Goal: Task Accomplishment & Management: Manage account settings

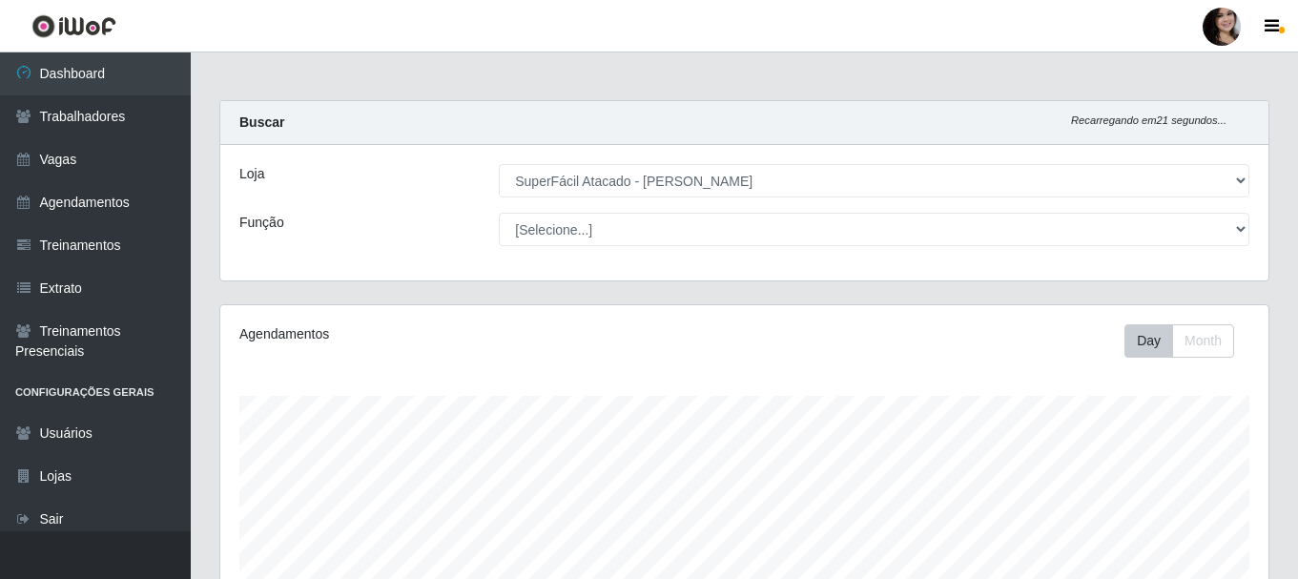
select select "399"
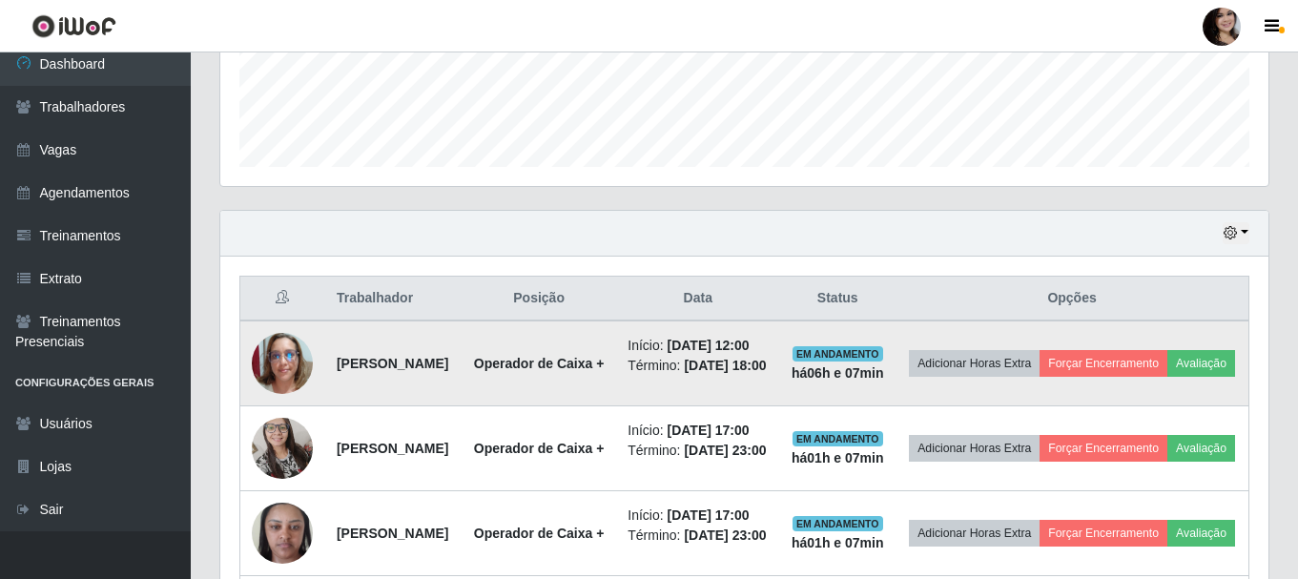
scroll to position [825, 0]
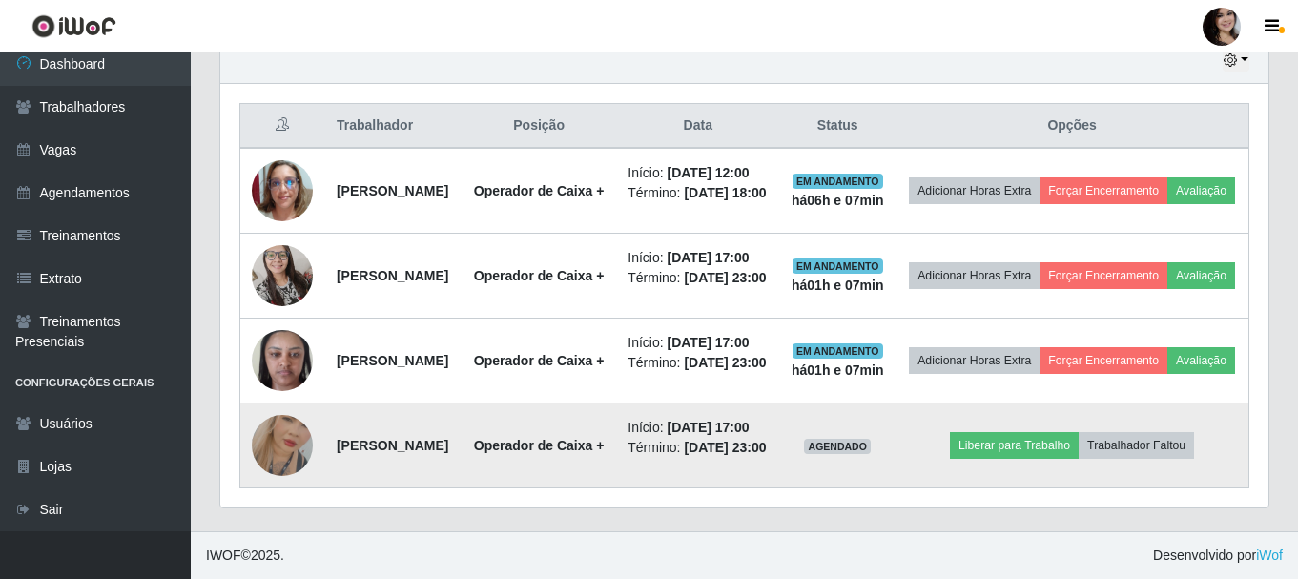
click at [297, 433] on img at bounding box center [282, 445] width 61 height 109
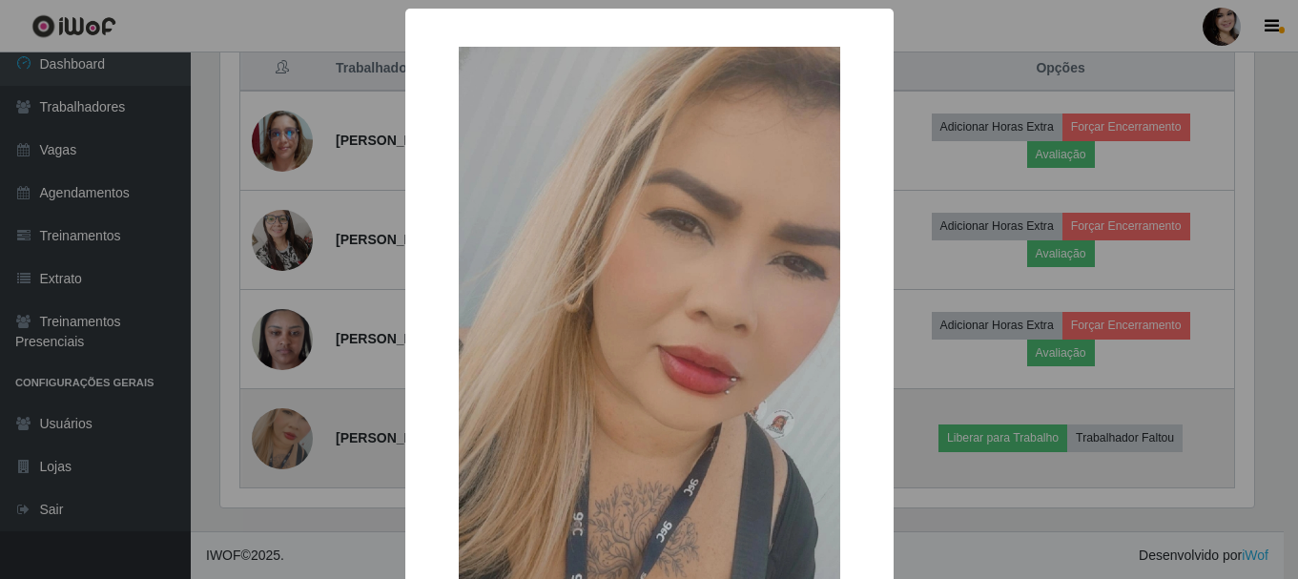
scroll to position [396, 1038]
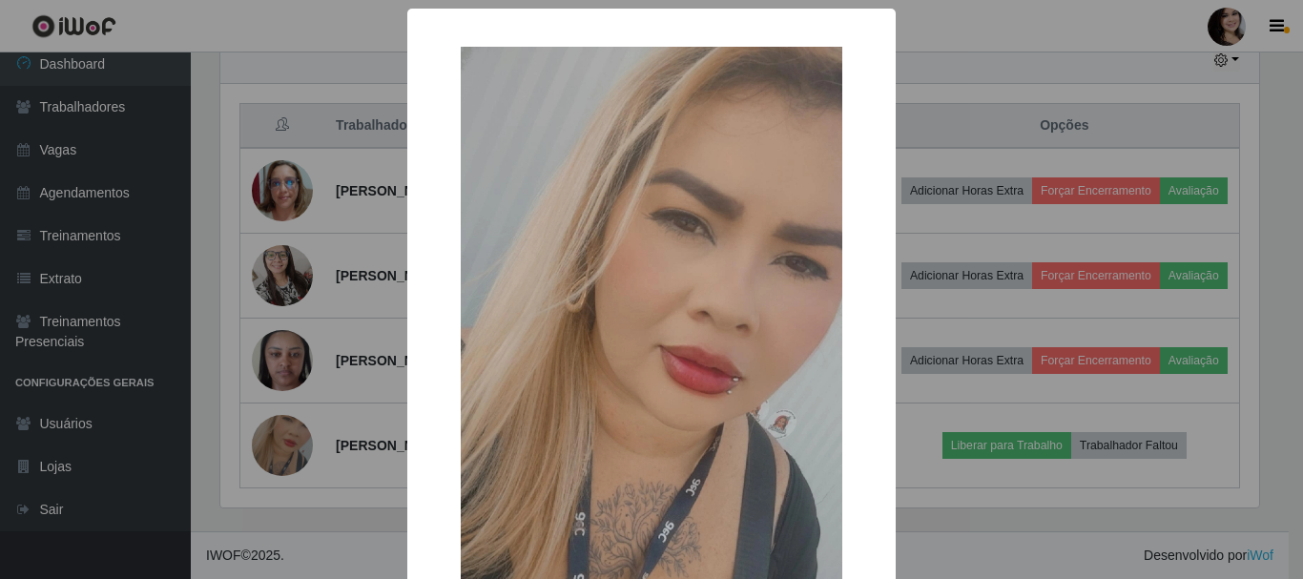
drag, startPoint x: 336, startPoint y: 456, endPoint x: 320, endPoint y: 452, distance: 15.7
click at [332, 458] on div "× OK Cancel" at bounding box center [651, 289] width 1303 height 579
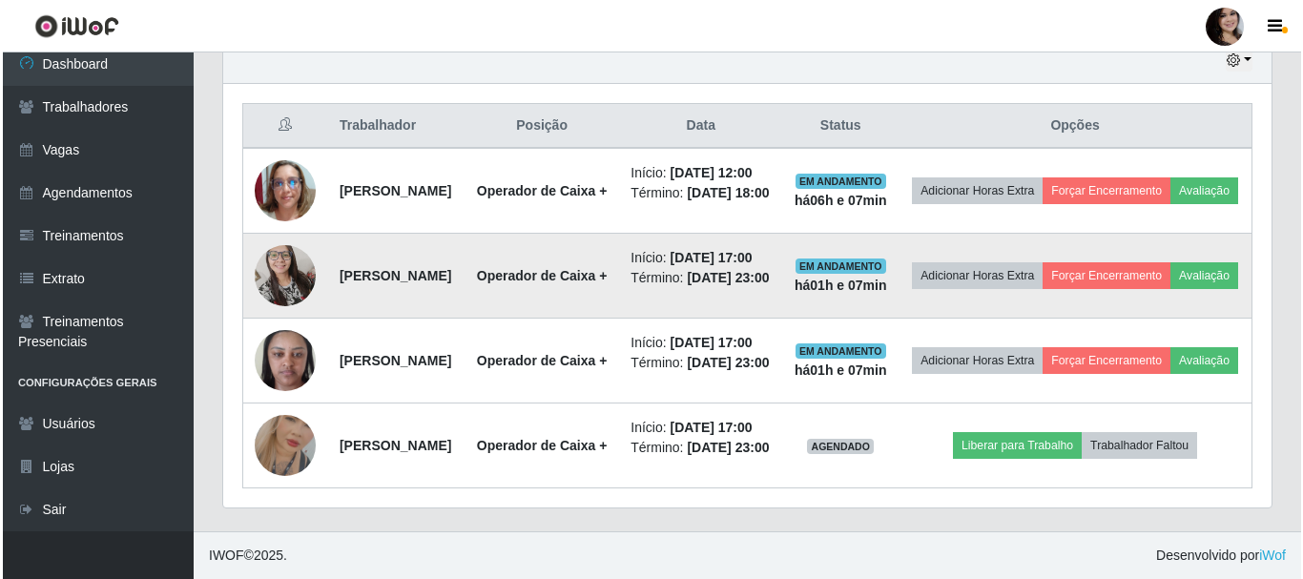
scroll to position [729, 0]
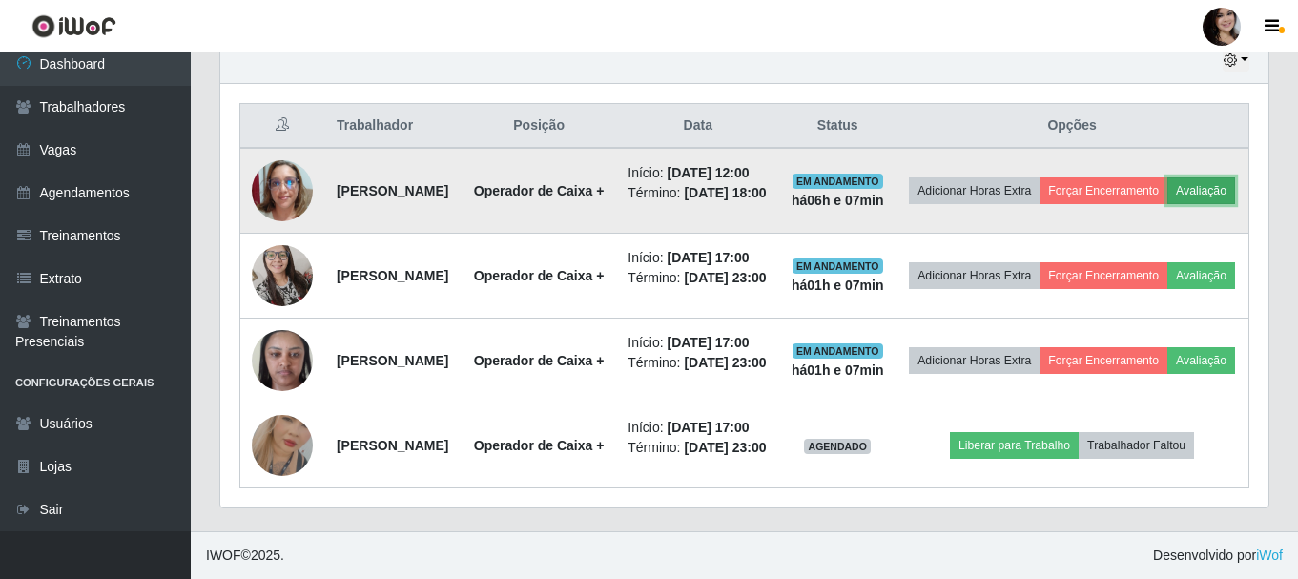
click at [1167, 192] on button "Avaliação" at bounding box center [1201, 190] width 68 height 27
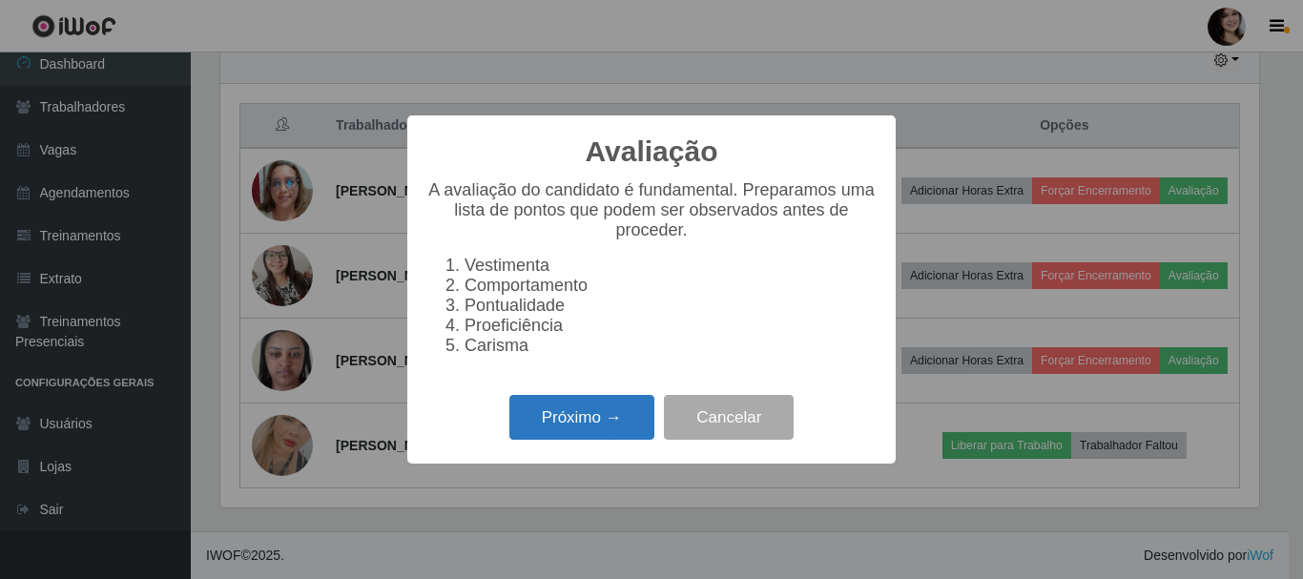
click at [610, 427] on button "Próximo →" at bounding box center [581, 417] width 145 height 45
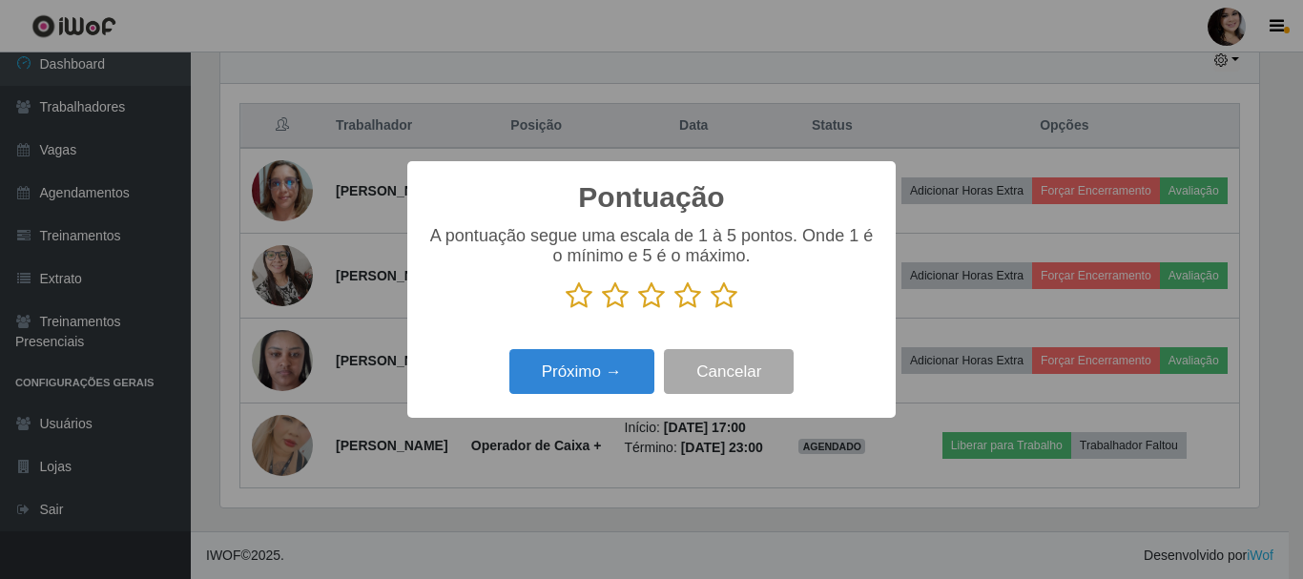
scroll to position [953152, 952509]
click at [728, 303] on icon at bounding box center [723, 295] width 27 height 29
click at [710, 310] on input "radio" at bounding box center [710, 310] width 0 height 0
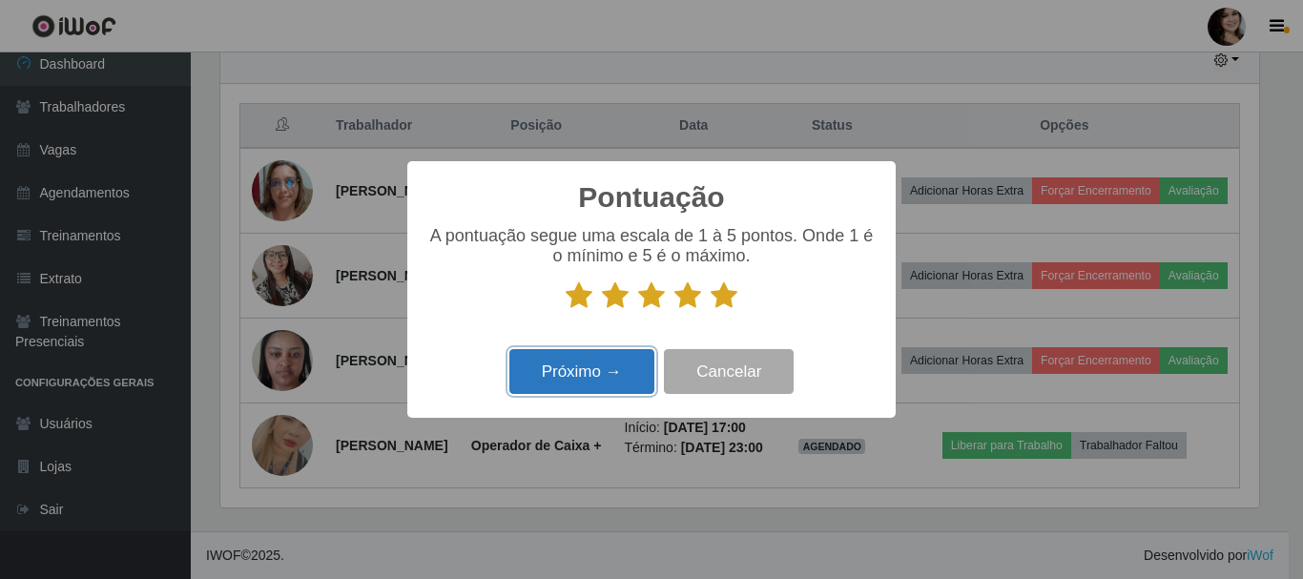
click at [621, 360] on button "Próximo →" at bounding box center [581, 371] width 145 height 45
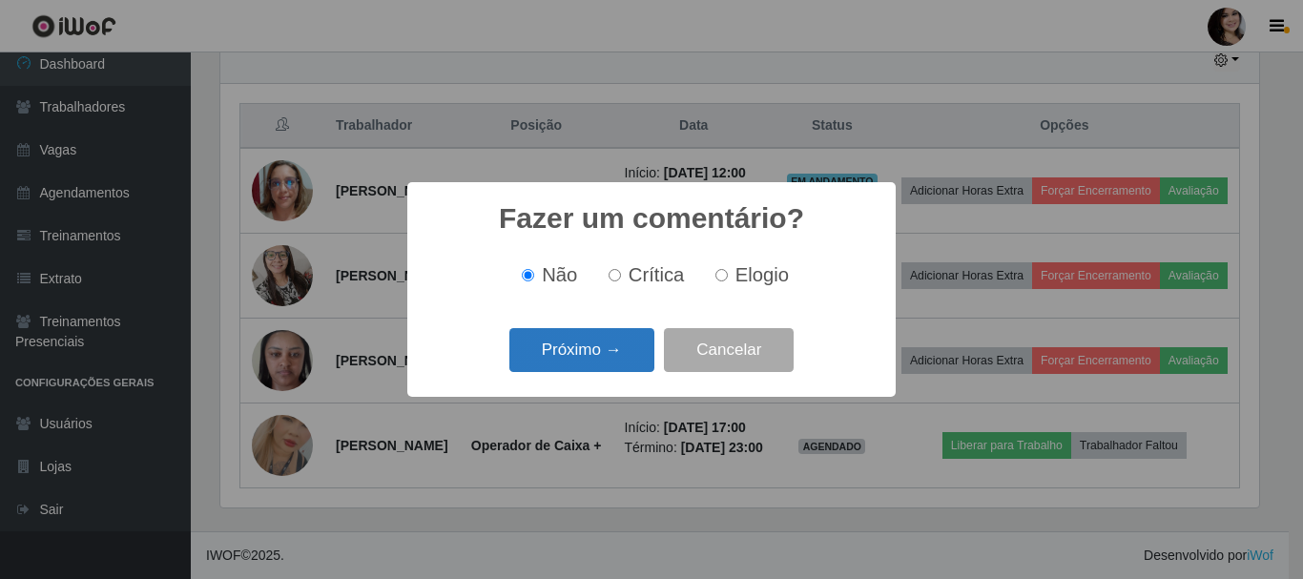
click at [612, 347] on button "Próximo →" at bounding box center [581, 350] width 145 height 45
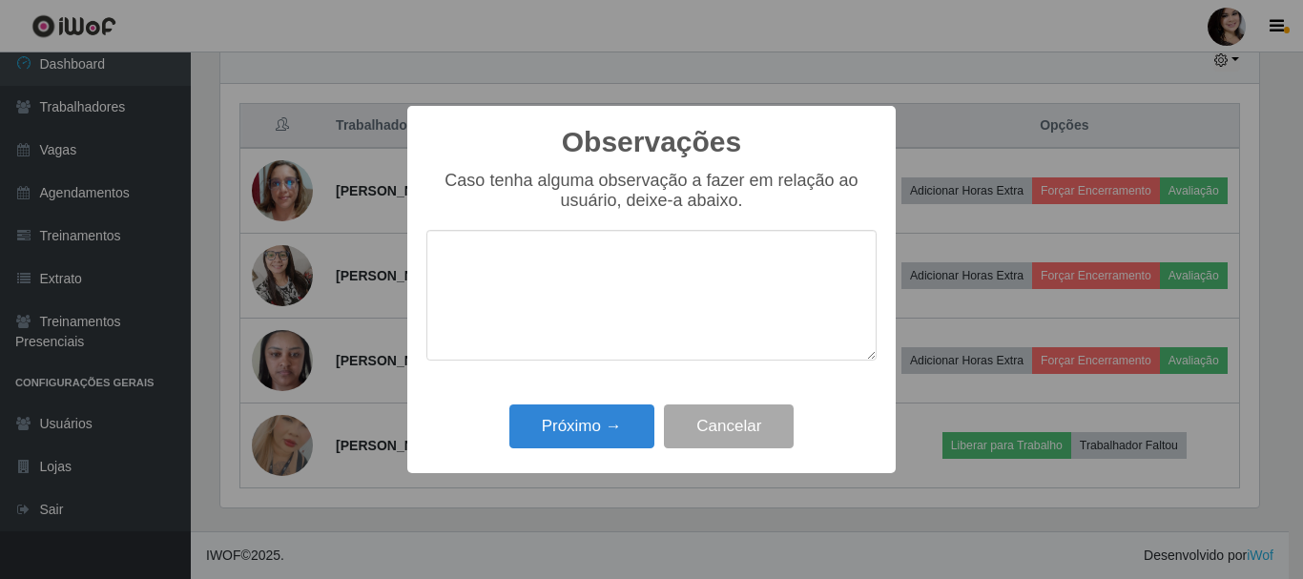
click at [603, 465] on div "Observações × Caso tenha alguma observação a fazer em relação ao usuário, deixe…" at bounding box center [651, 289] width 488 height 367
click at [600, 446] on button "Próximo →" at bounding box center [581, 426] width 145 height 45
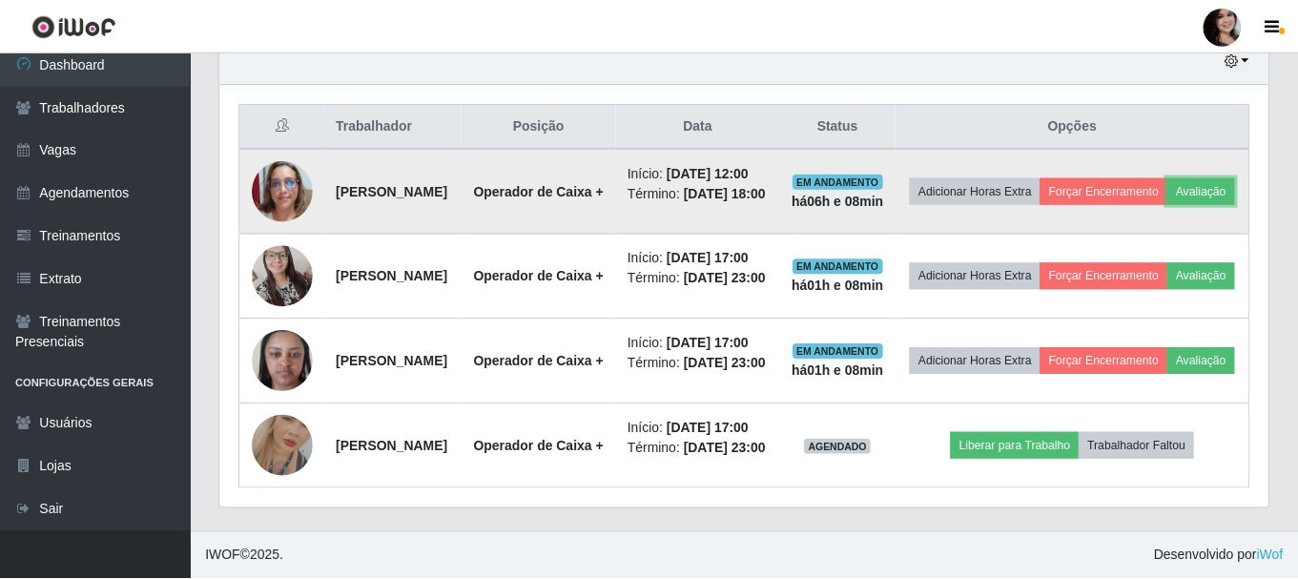
scroll to position [396, 1048]
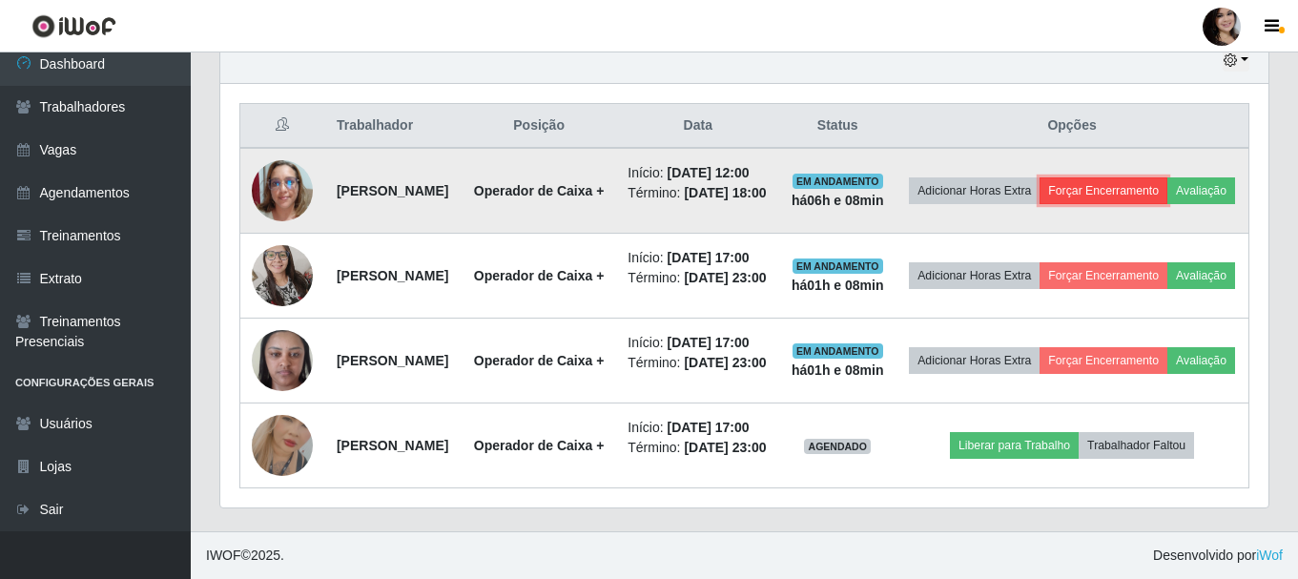
click at [1152, 177] on button "Forçar Encerramento" at bounding box center [1103, 190] width 128 height 27
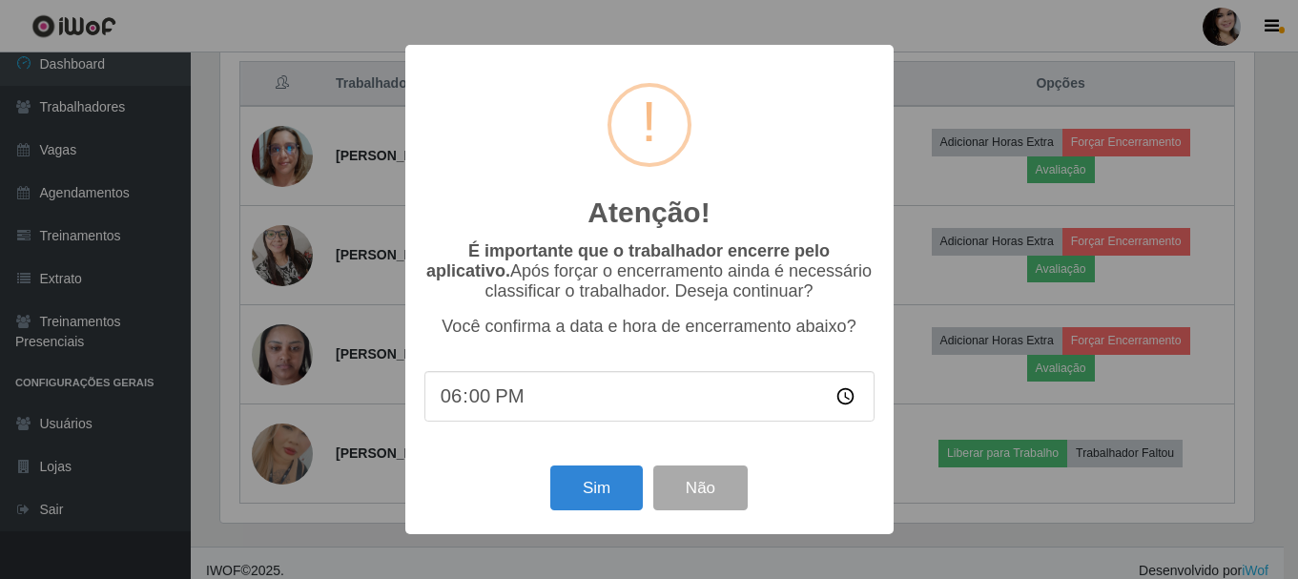
scroll to position [396, 1038]
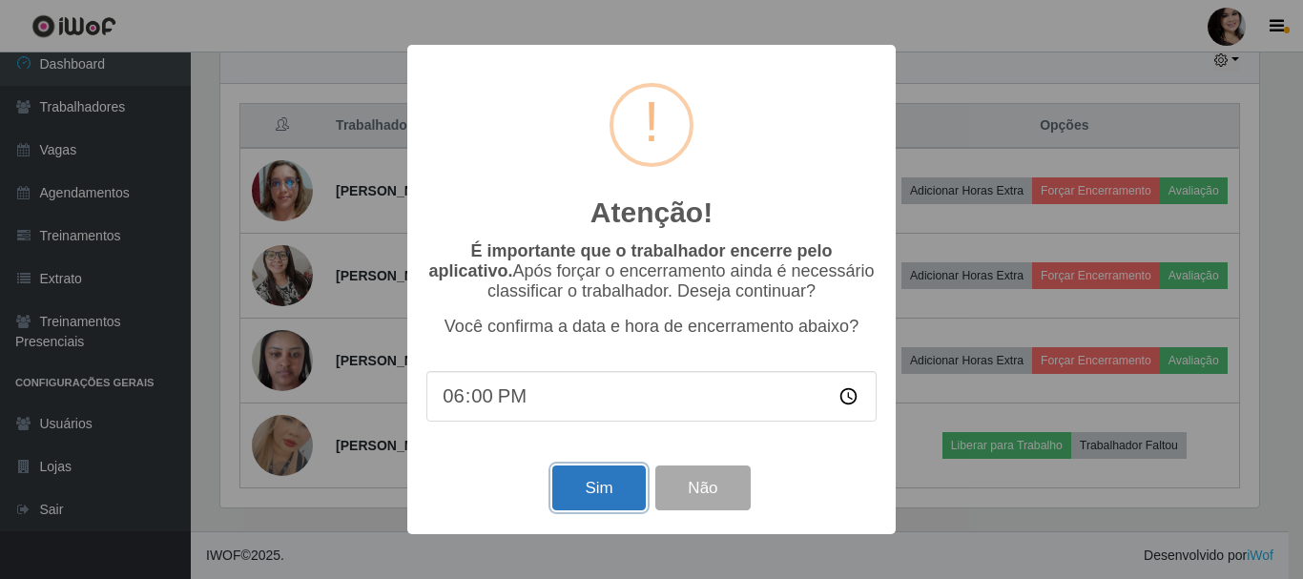
click at [591, 489] on button "Sim" at bounding box center [598, 487] width 92 height 45
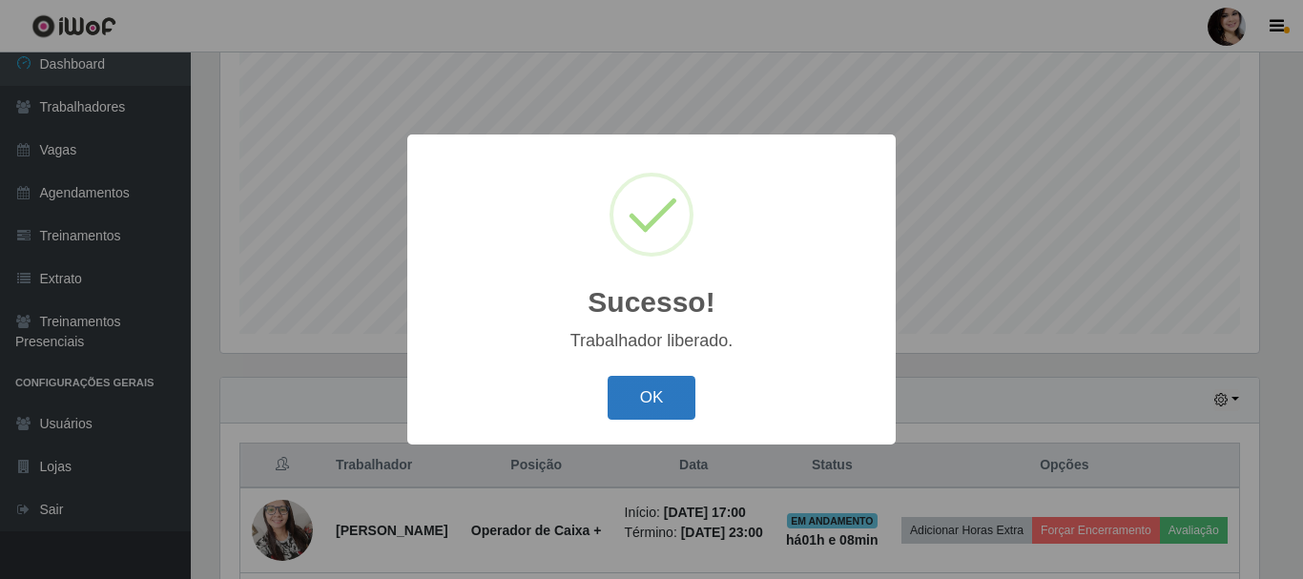
click at [662, 391] on button "OK" at bounding box center [651, 398] width 89 height 45
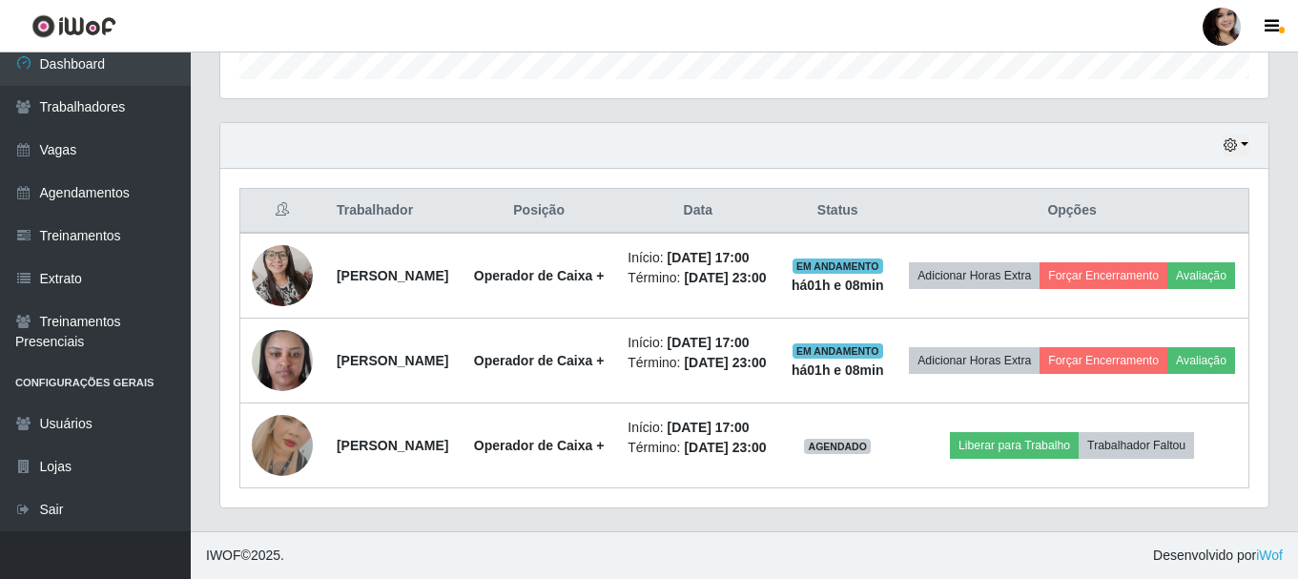
scroll to position [706, 0]
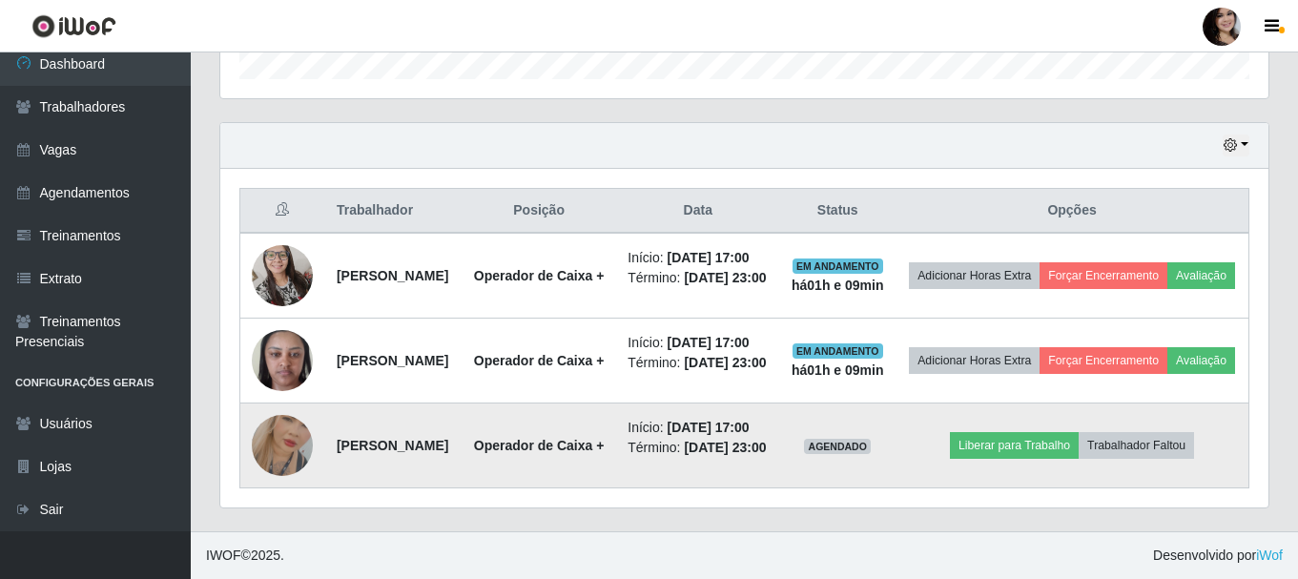
drag, startPoint x: 494, startPoint y: 430, endPoint x: 351, endPoint y: 432, distance: 143.0
click at [351, 432] on td "[PERSON_NAME]" at bounding box center [393, 445] width 136 height 85
drag, startPoint x: 339, startPoint y: 431, endPoint x: 462, endPoint y: 437, distance: 122.2
click at [448, 438] on strong "[PERSON_NAME]" at bounding box center [393, 445] width 112 height 15
click at [462, 438] on td "[PERSON_NAME]" at bounding box center [393, 445] width 136 height 85
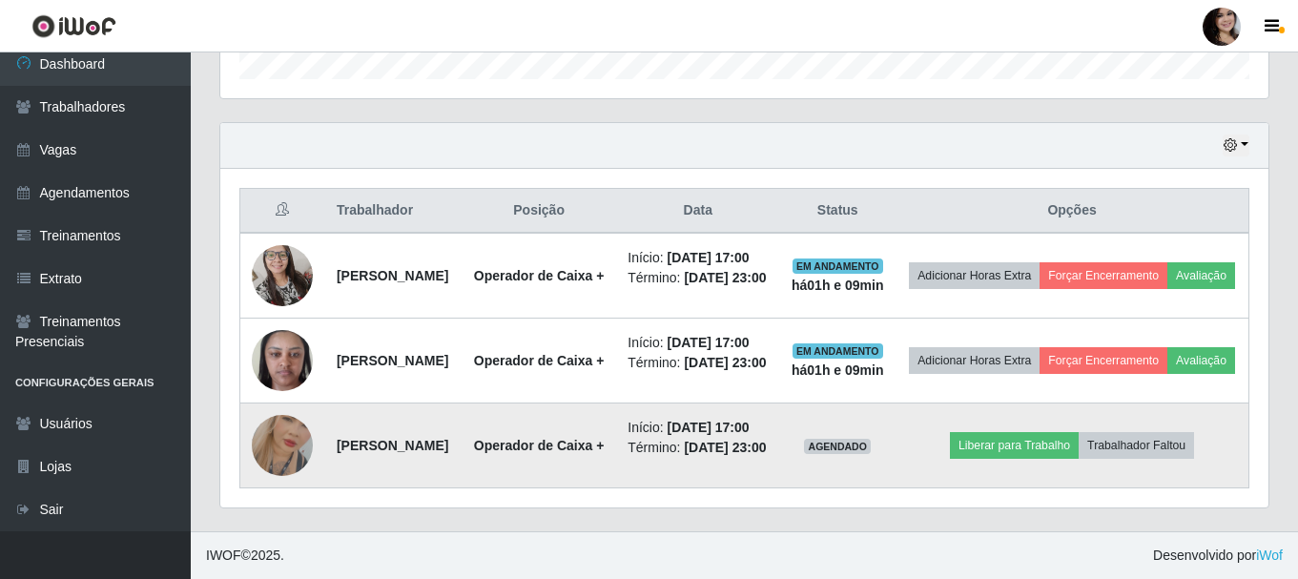
drag, startPoint x: 489, startPoint y: 432, endPoint x: 323, endPoint y: 437, distance: 166.0
click at [332, 431] on td "[PERSON_NAME]" at bounding box center [393, 445] width 136 height 85
copy strong "[PERSON_NAME]"
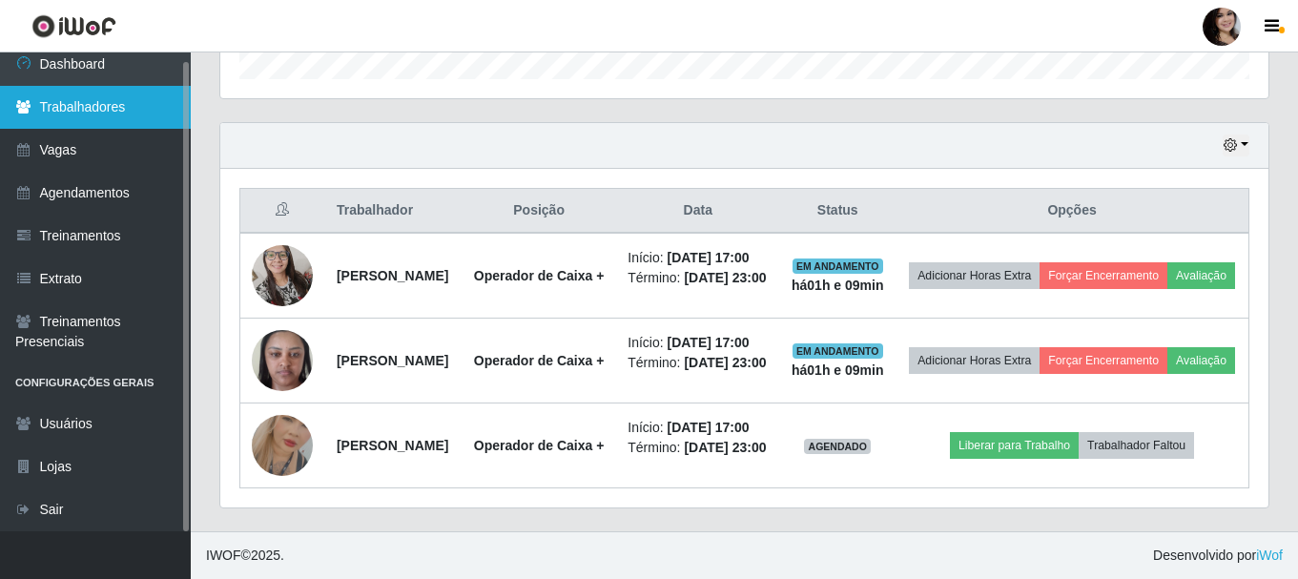
click at [54, 101] on link "Trabalhadores" at bounding box center [95, 107] width 191 height 43
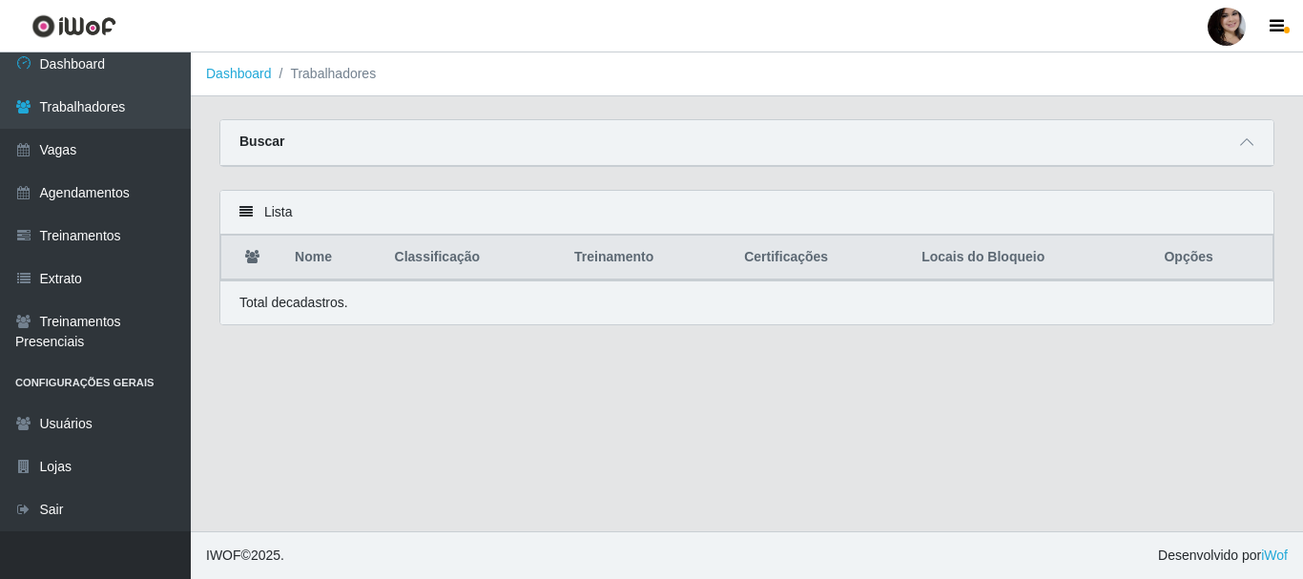
click at [1105, 140] on div "Buscar" at bounding box center [746, 143] width 1053 height 46
click at [1253, 143] on span at bounding box center [1246, 143] width 23 height 22
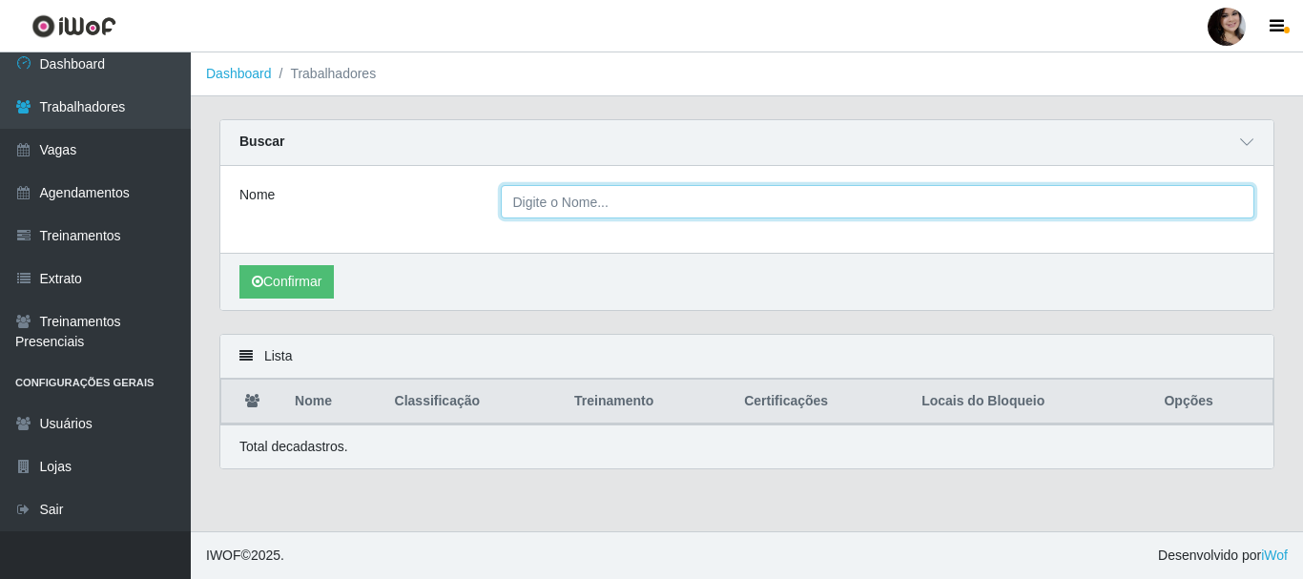
click at [601, 203] on input "Nome" at bounding box center [878, 201] width 754 height 33
paste input "[PERSON_NAME]"
type input "[PERSON_NAME]"
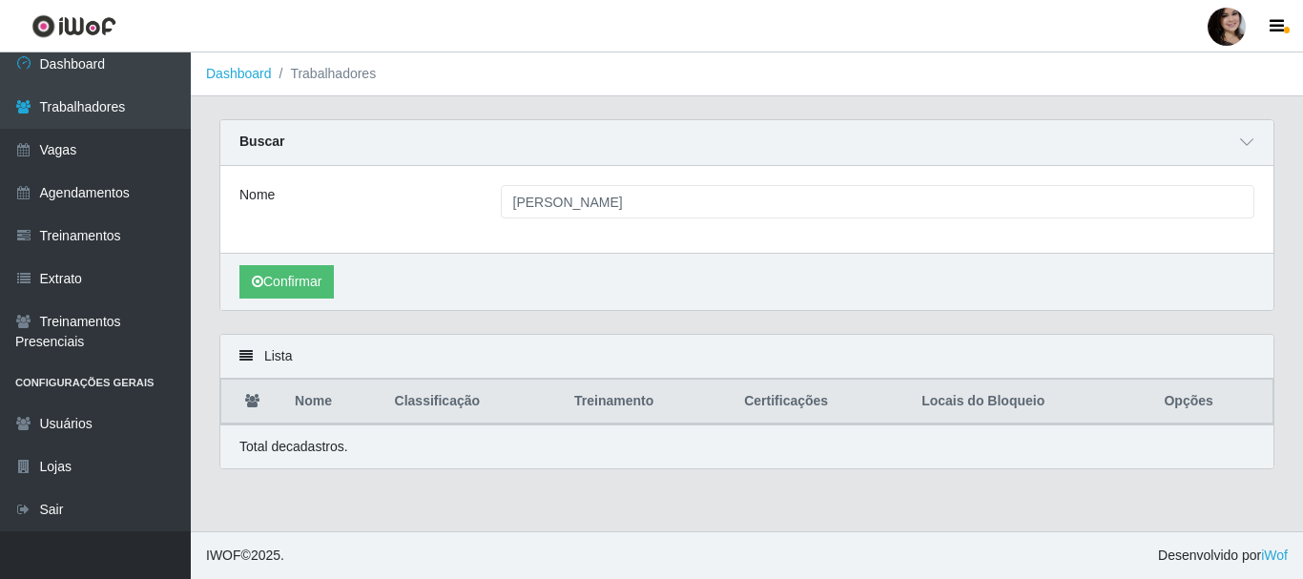
click at [300, 308] on div "Confirmar" at bounding box center [746, 281] width 1053 height 57
click at [309, 288] on button "Confirmar" at bounding box center [286, 281] width 94 height 33
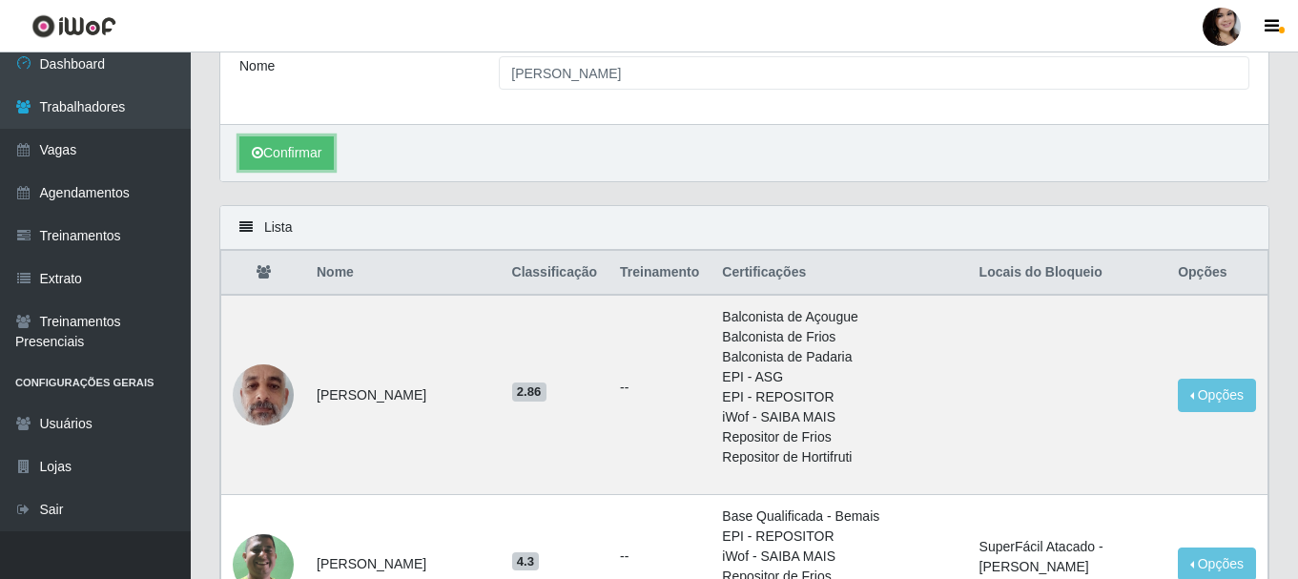
scroll to position [95, 0]
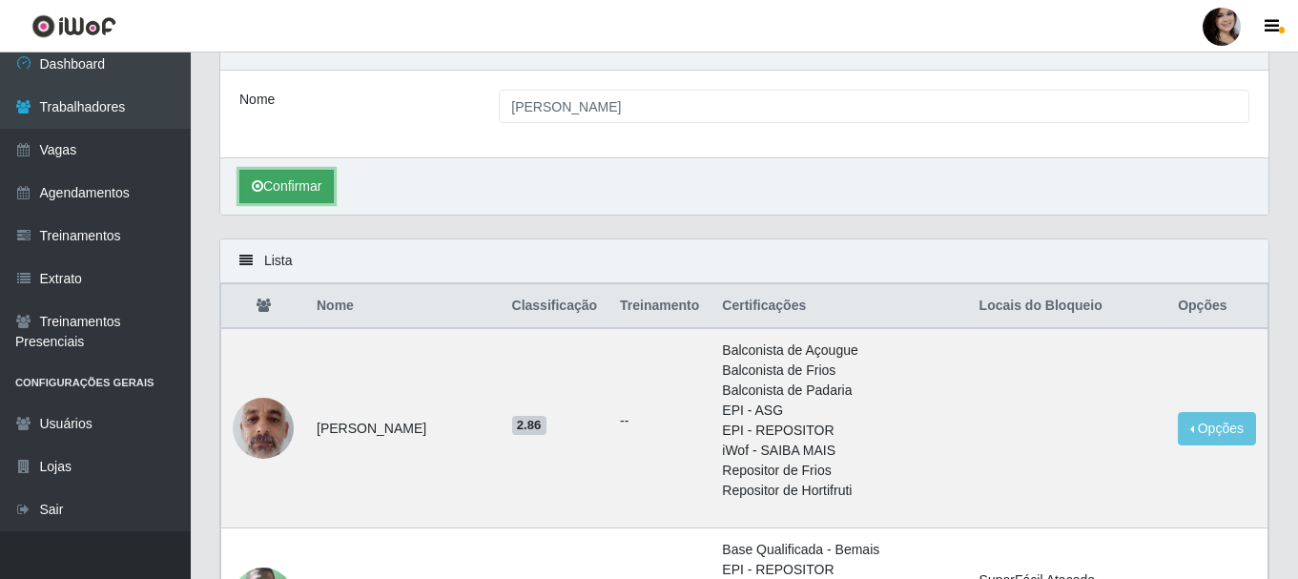
click at [308, 174] on button "Confirmar" at bounding box center [286, 186] width 94 height 33
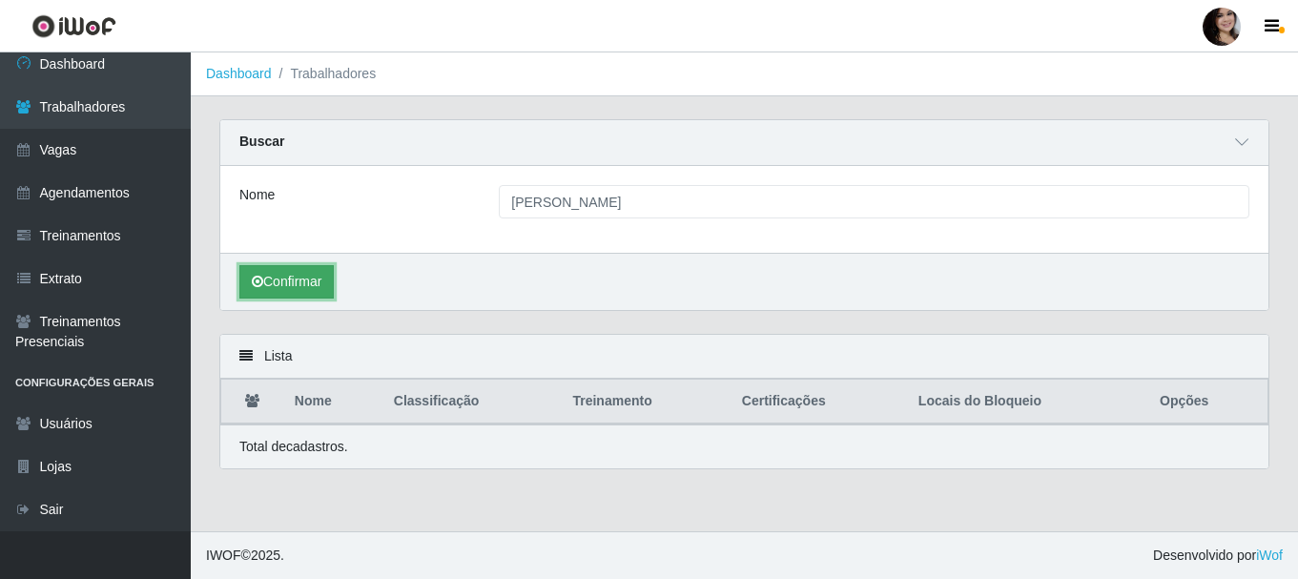
scroll to position [0, 0]
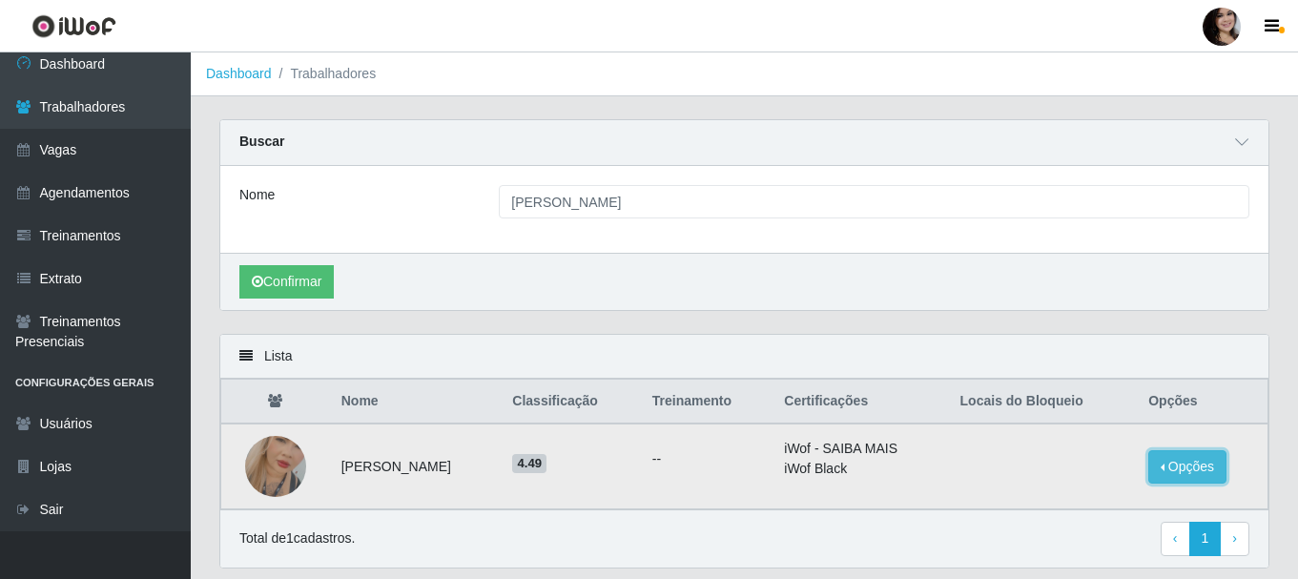
click at [1191, 469] on button "Opções" at bounding box center [1187, 466] width 78 height 33
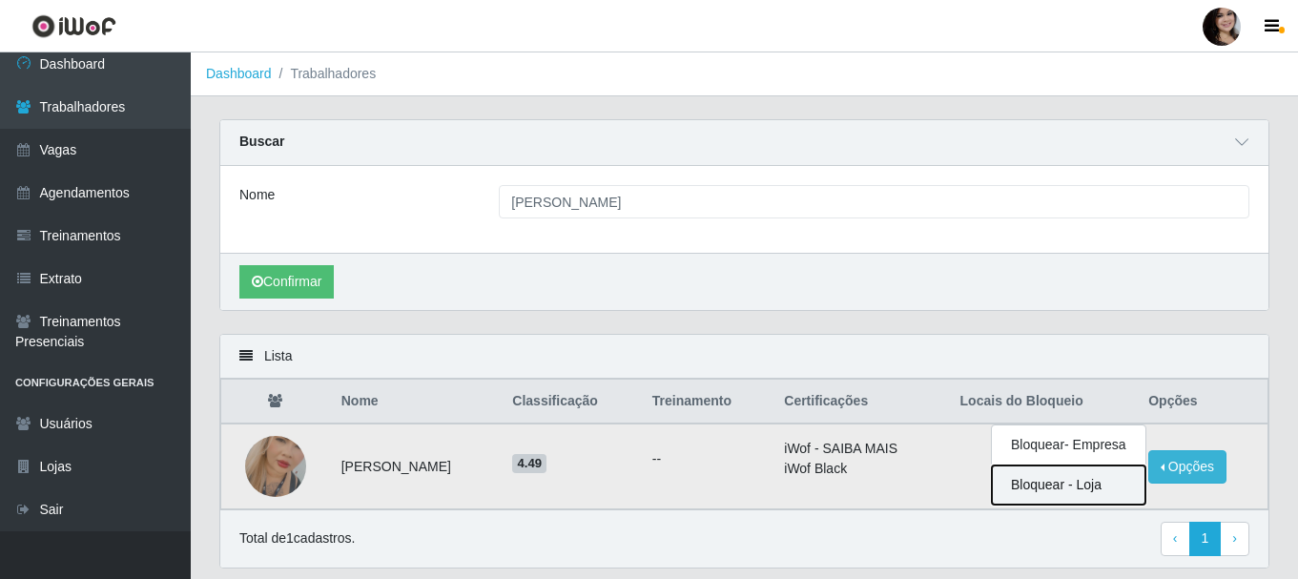
click at [1078, 482] on button "Bloquear - Loja" at bounding box center [1069, 484] width 154 height 39
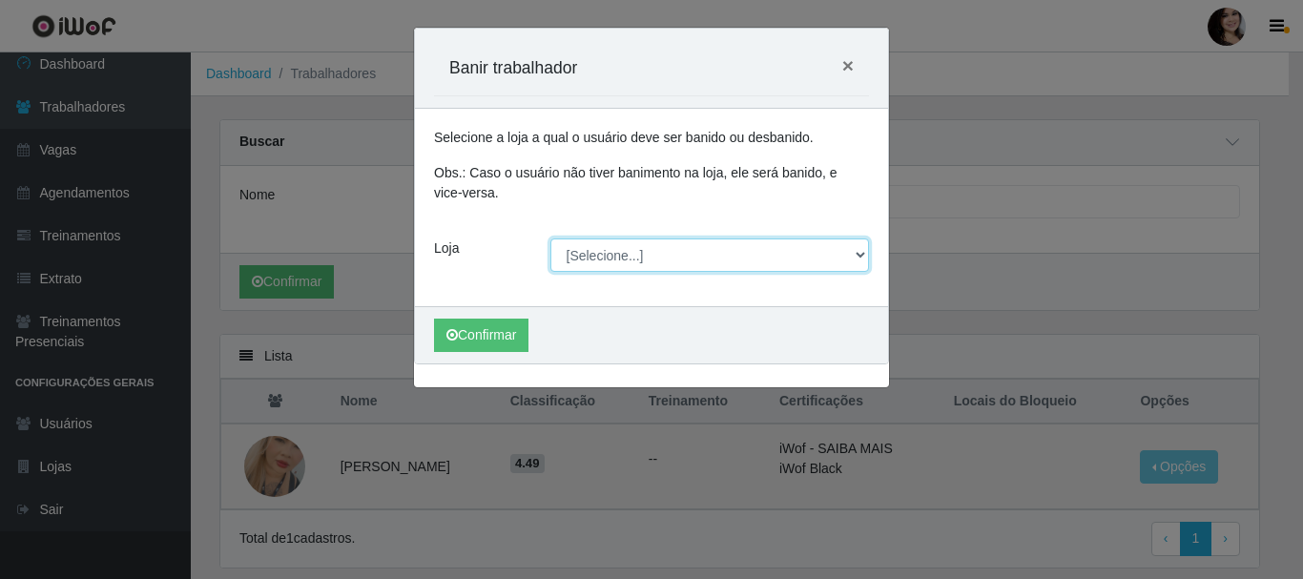
click at [629, 251] on select "[Selecione...] SuperFácil Atacado - [PERSON_NAME]" at bounding box center [709, 254] width 319 height 33
select select "399"
click at [550, 238] on select "[Selecione...] SuperFácil Atacado - [PERSON_NAME]" at bounding box center [709, 254] width 319 height 33
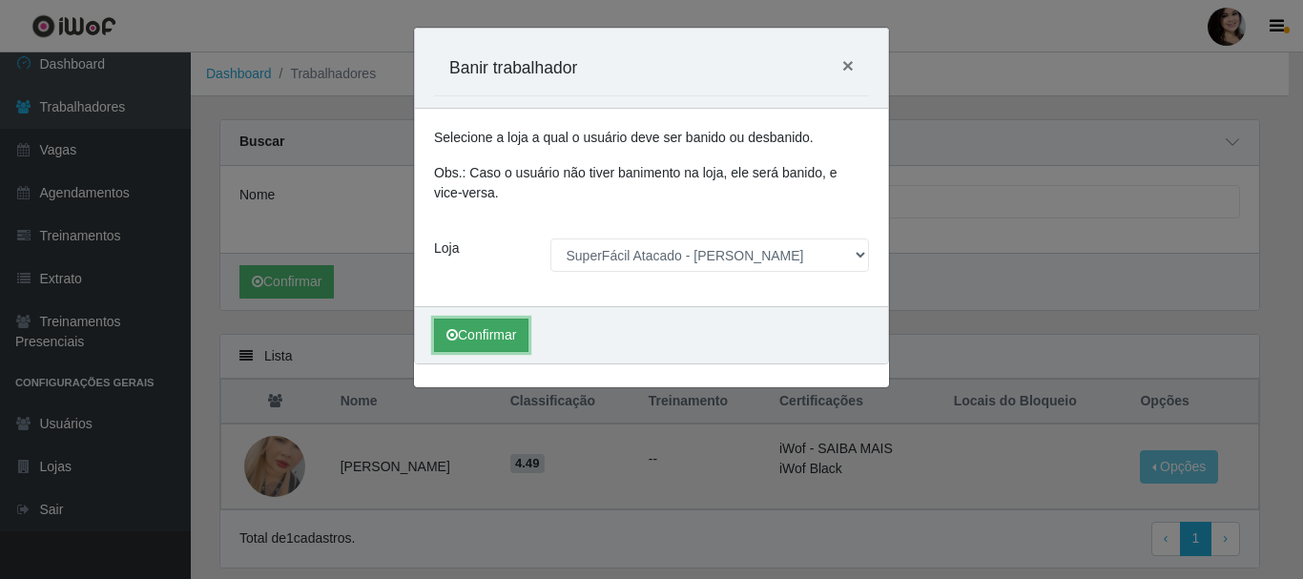
click at [478, 326] on button "Confirmar" at bounding box center [481, 334] width 94 height 33
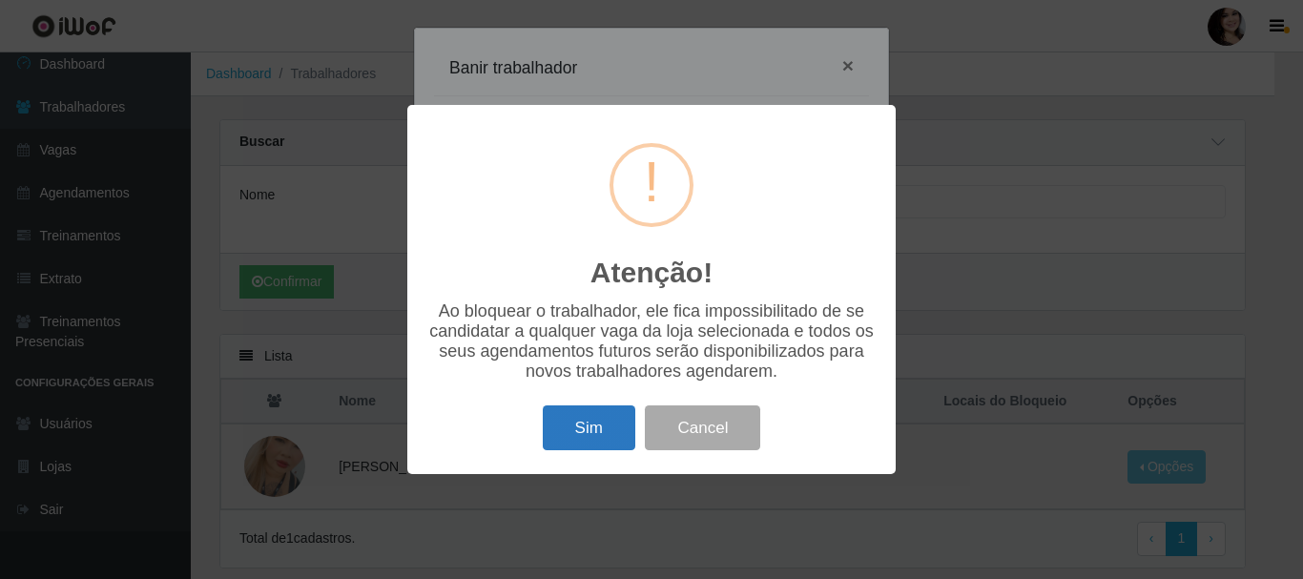
click at [593, 433] on button "Sim" at bounding box center [589, 427] width 92 height 45
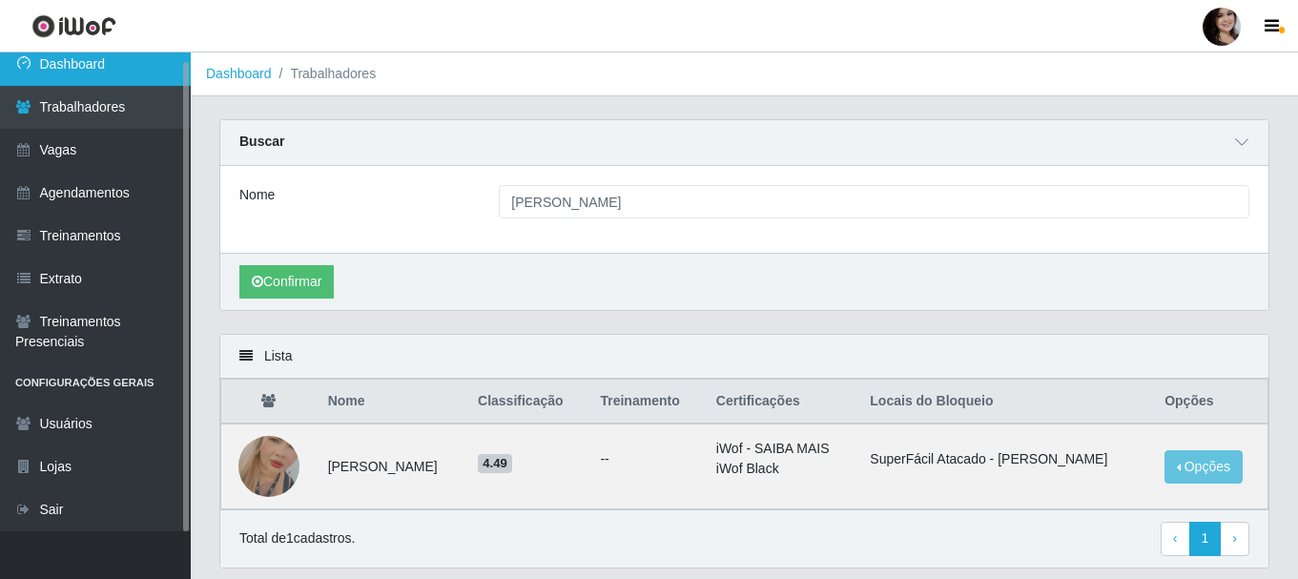
click at [123, 73] on link "Dashboard" at bounding box center [95, 64] width 191 height 43
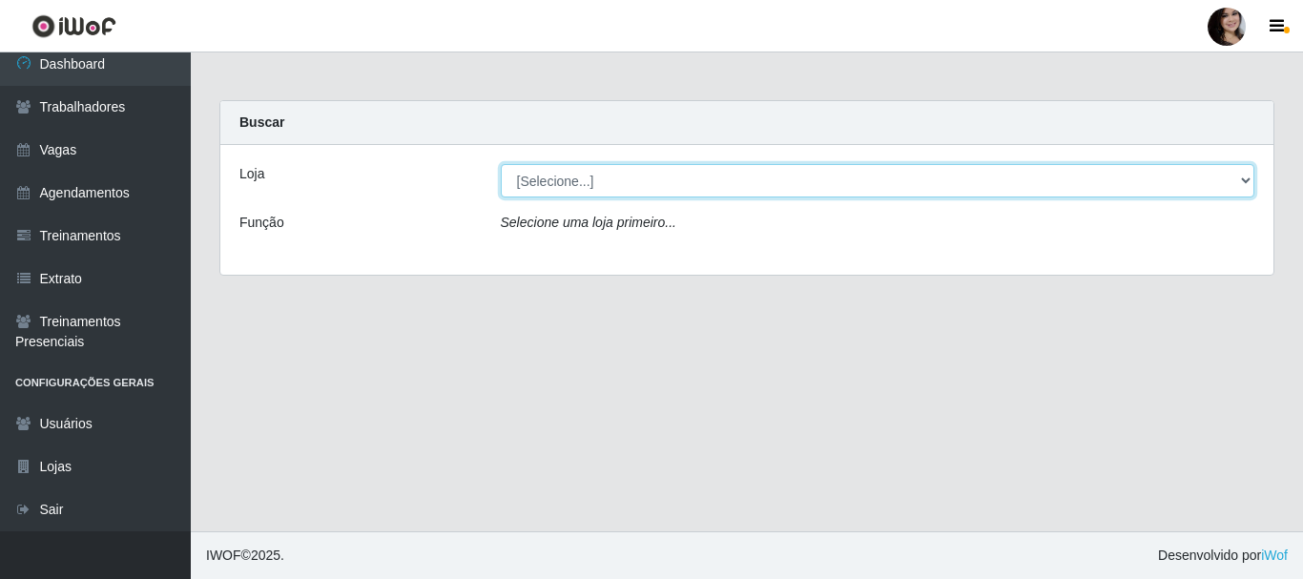
click at [561, 173] on select "[Selecione...] SuperFácil Atacado - [PERSON_NAME]" at bounding box center [878, 180] width 754 height 33
select select "399"
click at [501, 164] on select "[Selecione...] SuperFácil Atacado - [PERSON_NAME]" at bounding box center [878, 180] width 754 height 33
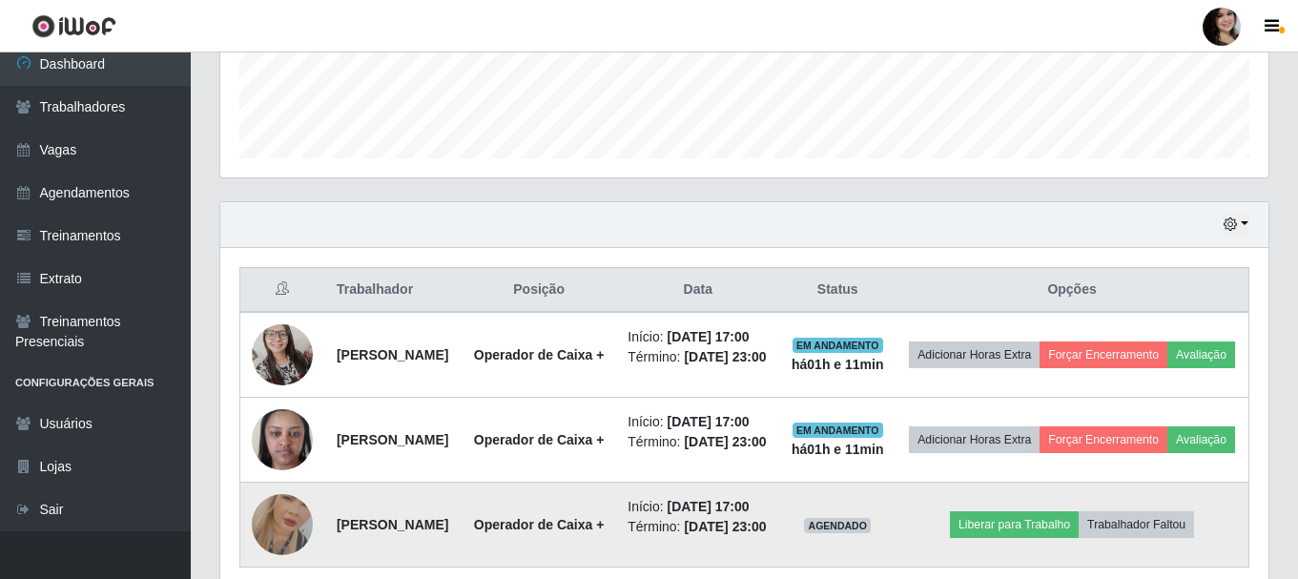
scroll to position [706, 0]
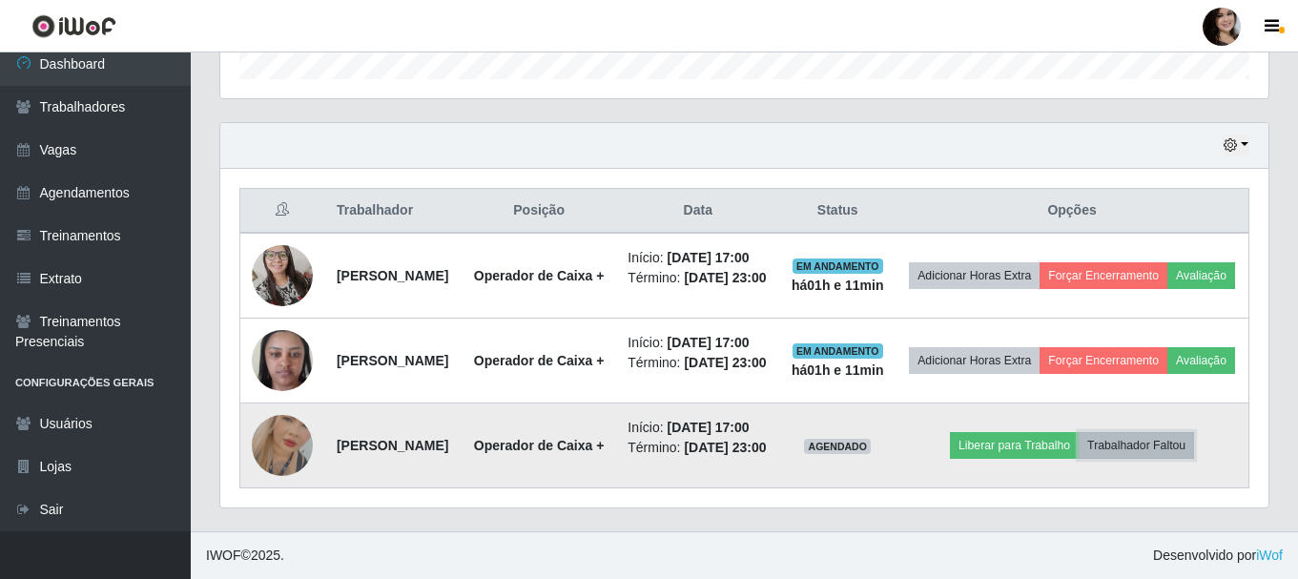
click at [1180, 432] on button "Trabalhador Faltou" at bounding box center [1135, 445] width 115 height 27
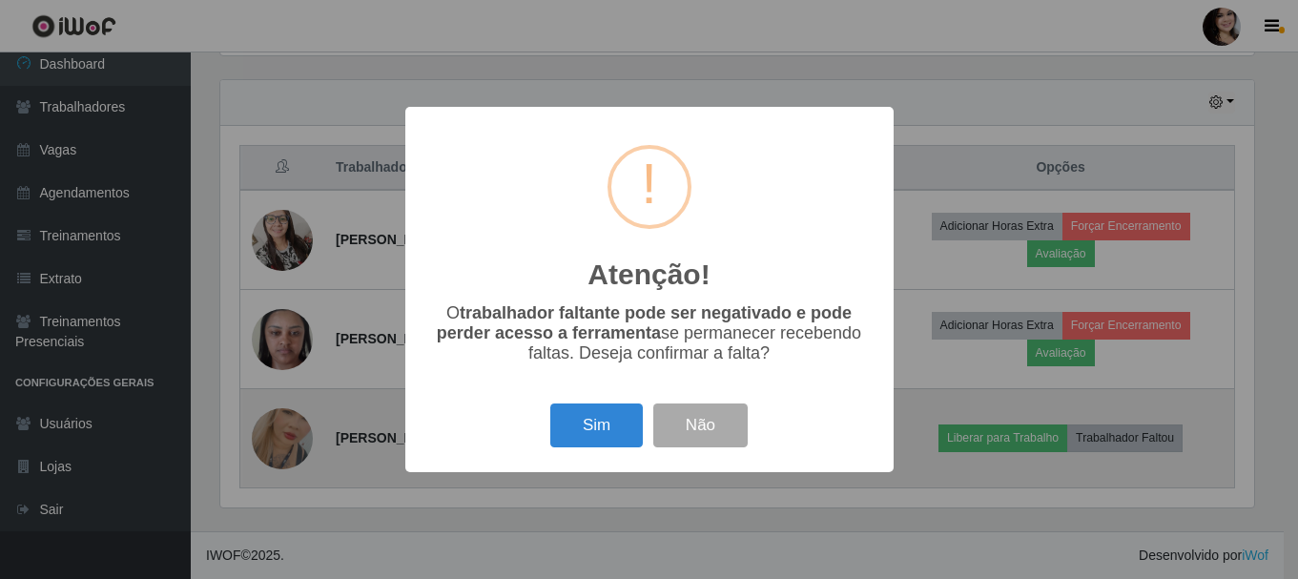
scroll to position [396, 1038]
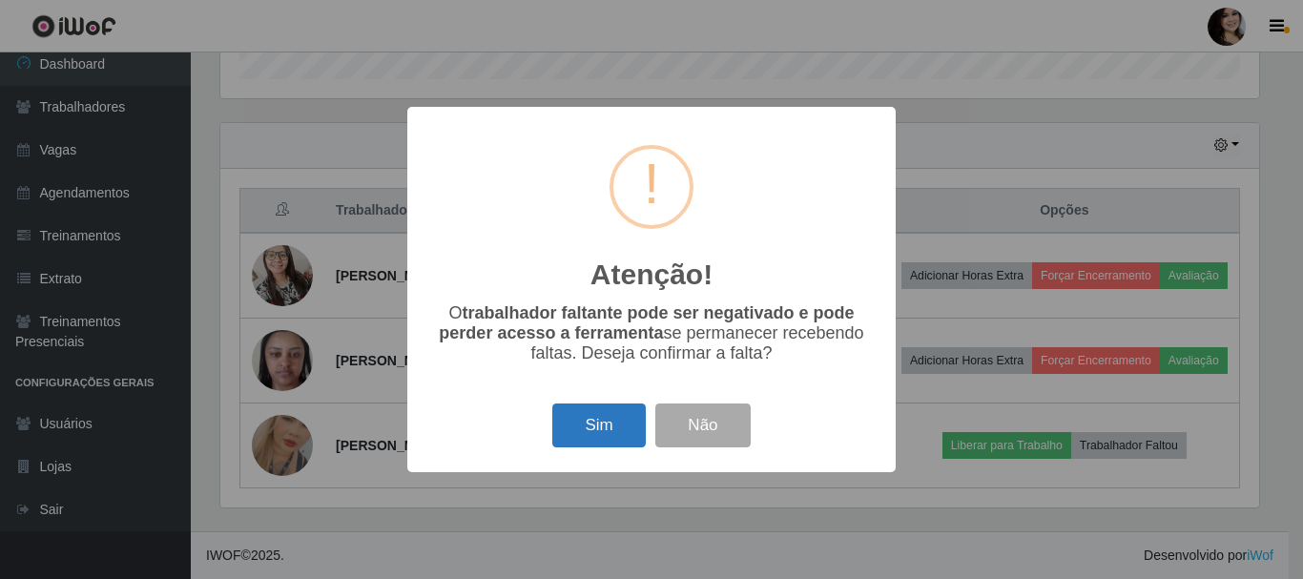
click at [584, 421] on button "Sim" at bounding box center [598, 425] width 92 height 45
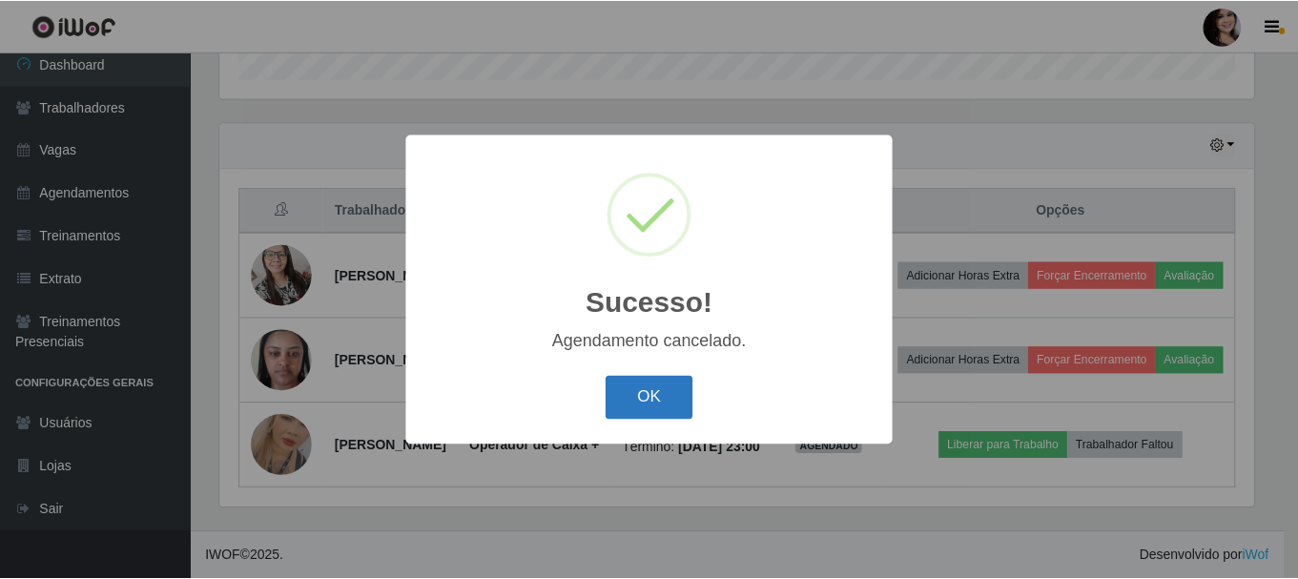
scroll to position [586, 0]
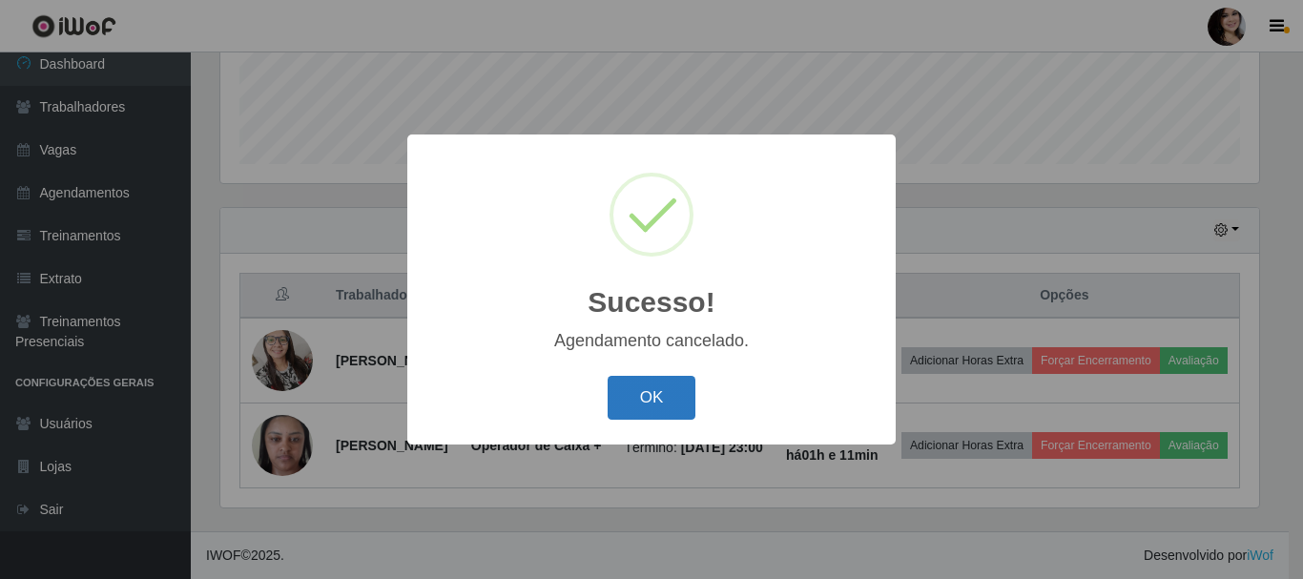
click at [619, 413] on button "OK" at bounding box center [651, 398] width 89 height 45
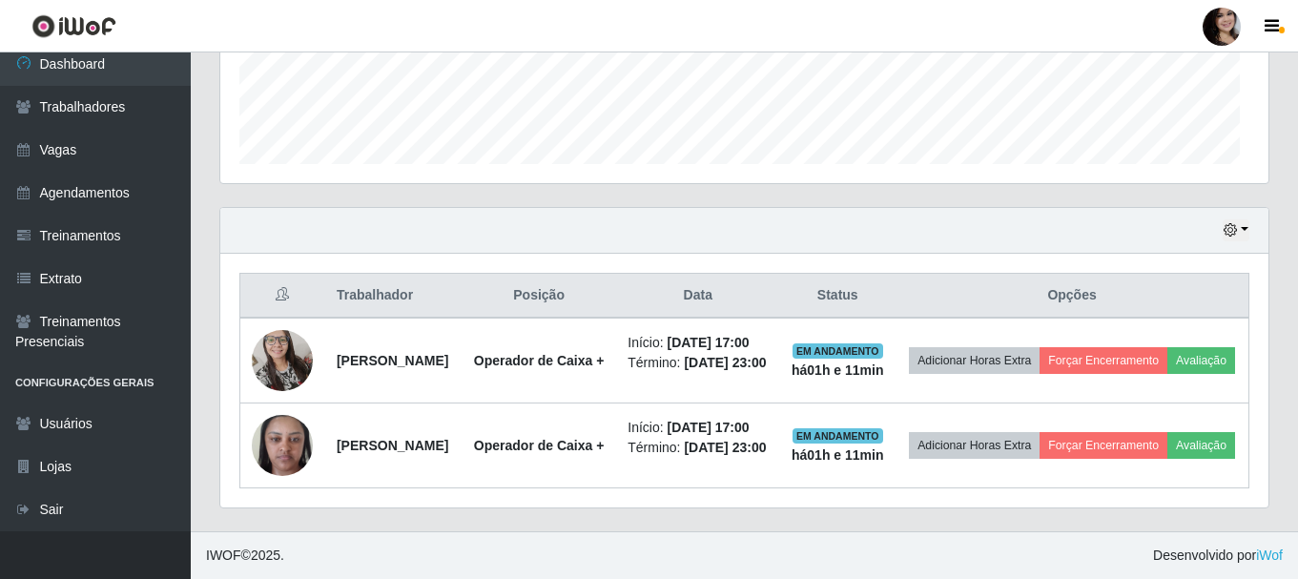
scroll to position [396, 1048]
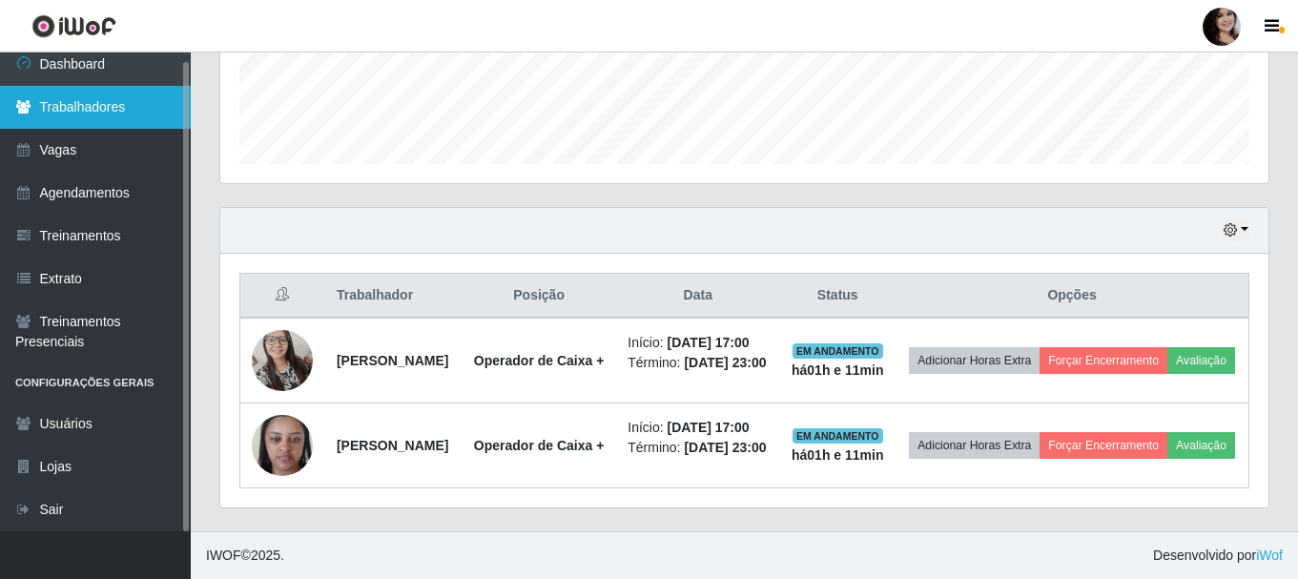
click at [92, 118] on link "Trabalhadores" at bounding box center [95, 107] width 191 height 43
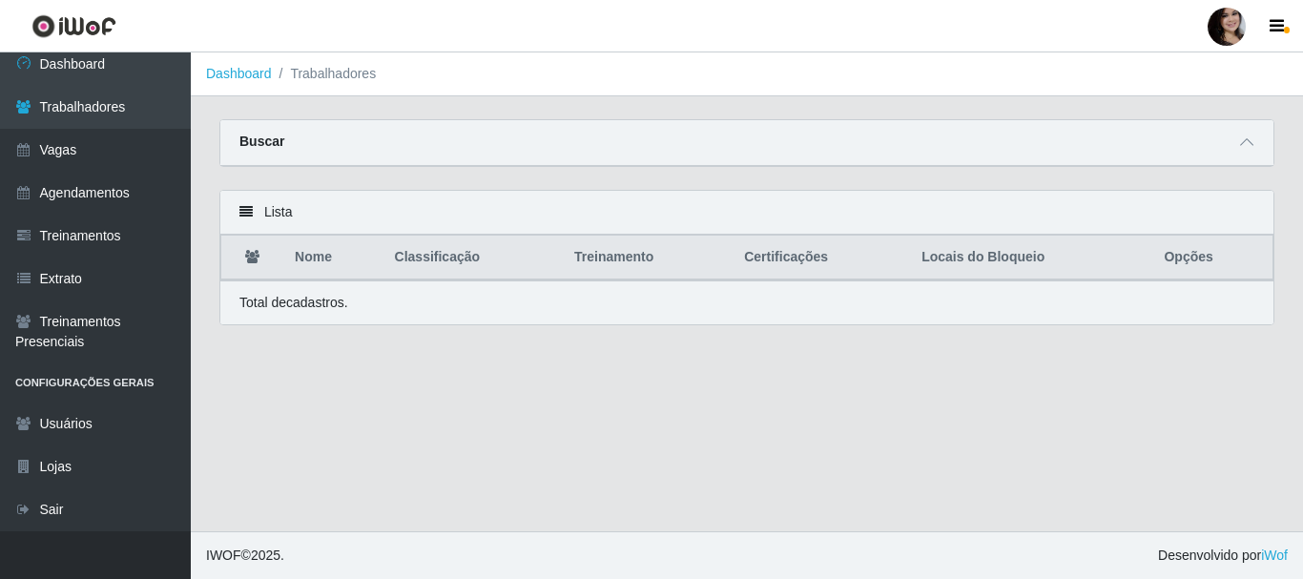
click at [412, 156] on div "Buscar" at bounding box center [746, 143] width 1053 height 46
click at [1254, 145] on span at bounding box center [1246, 143] width 23 height 22
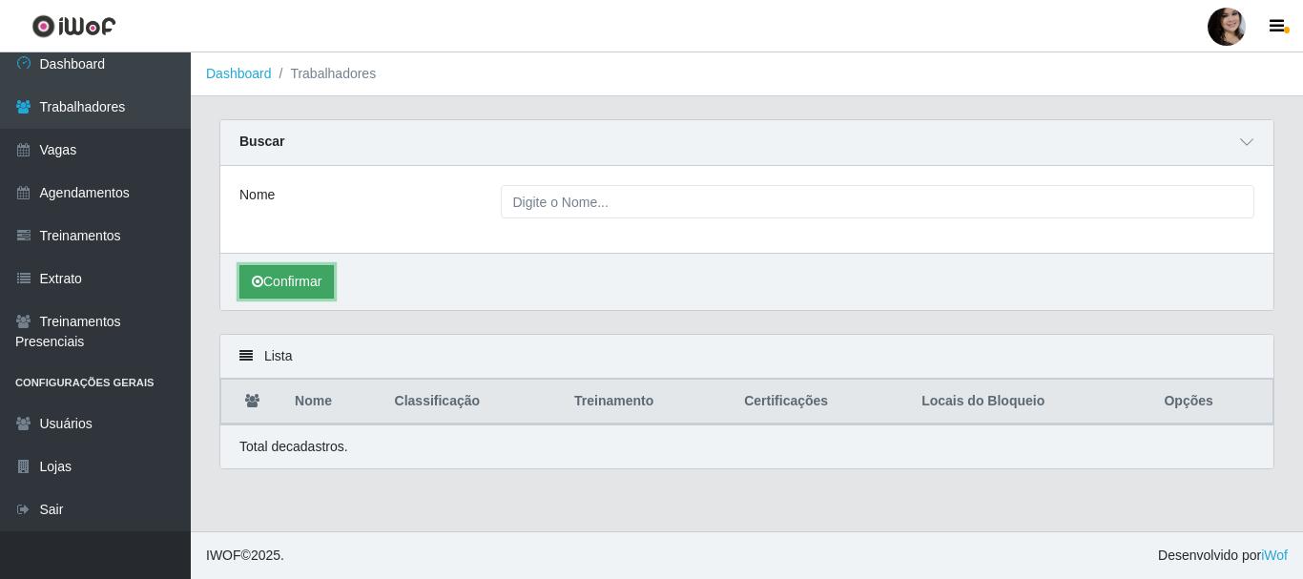
click at [295, 277] on button "Confirmar" at bounding box center [286, 281] width 94 height 33
click at [1254, 150] on span at bounding box center [1246, 143] width 23 height 22
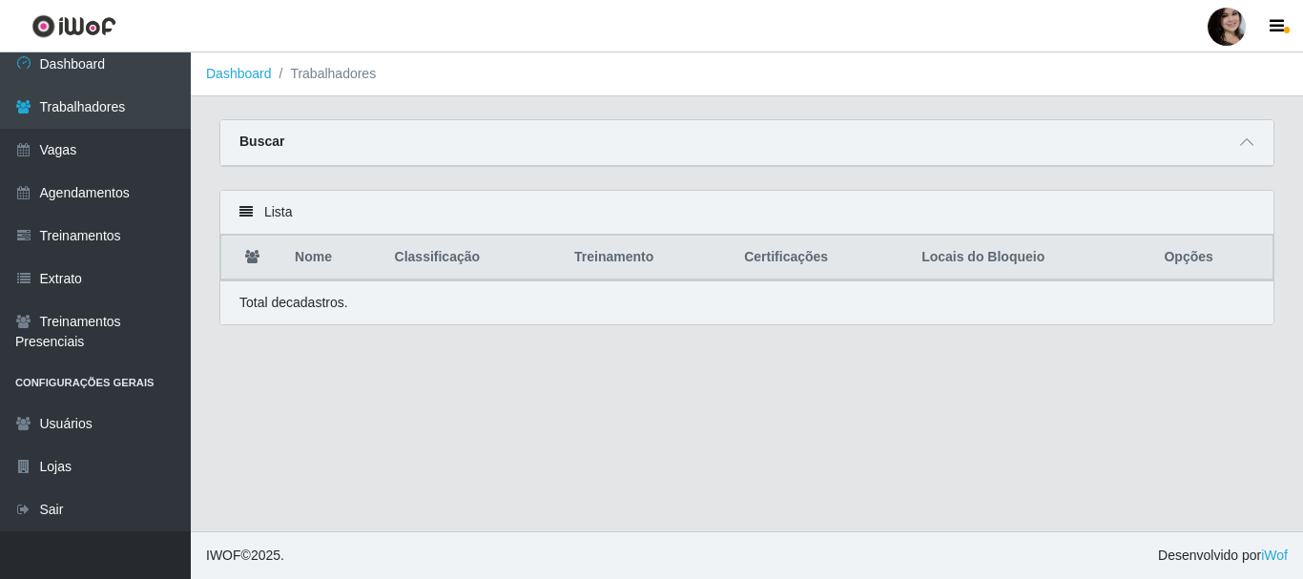
click at [247, 218] on icon at bounding box center [245, 211] width 13 height 13
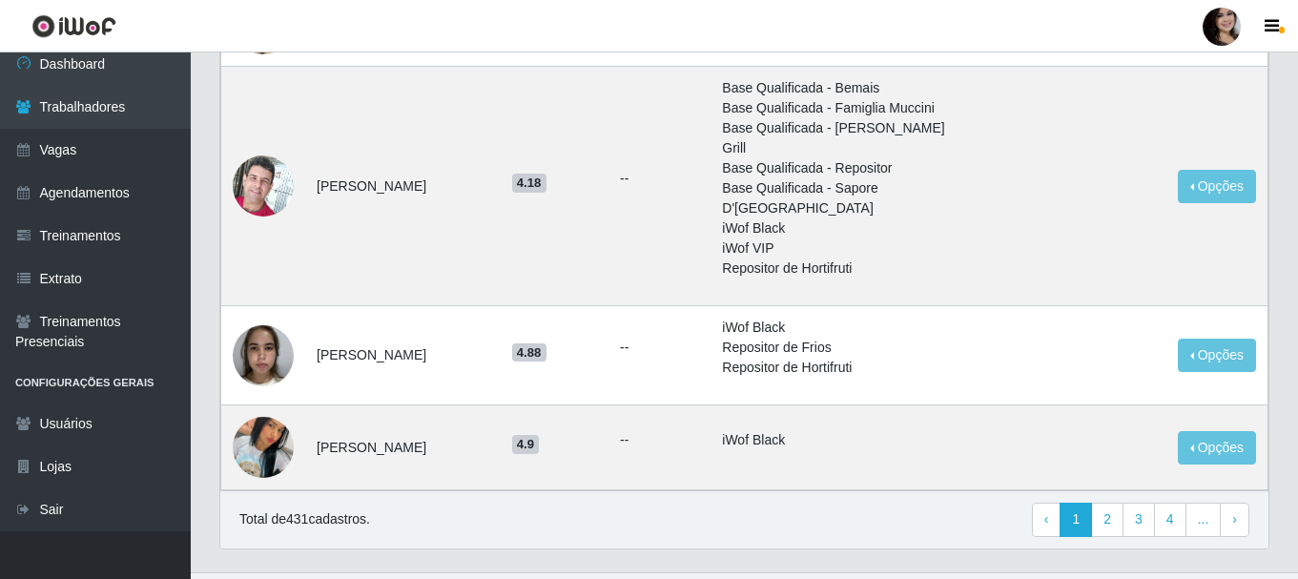
scroll to position [1829, 0]
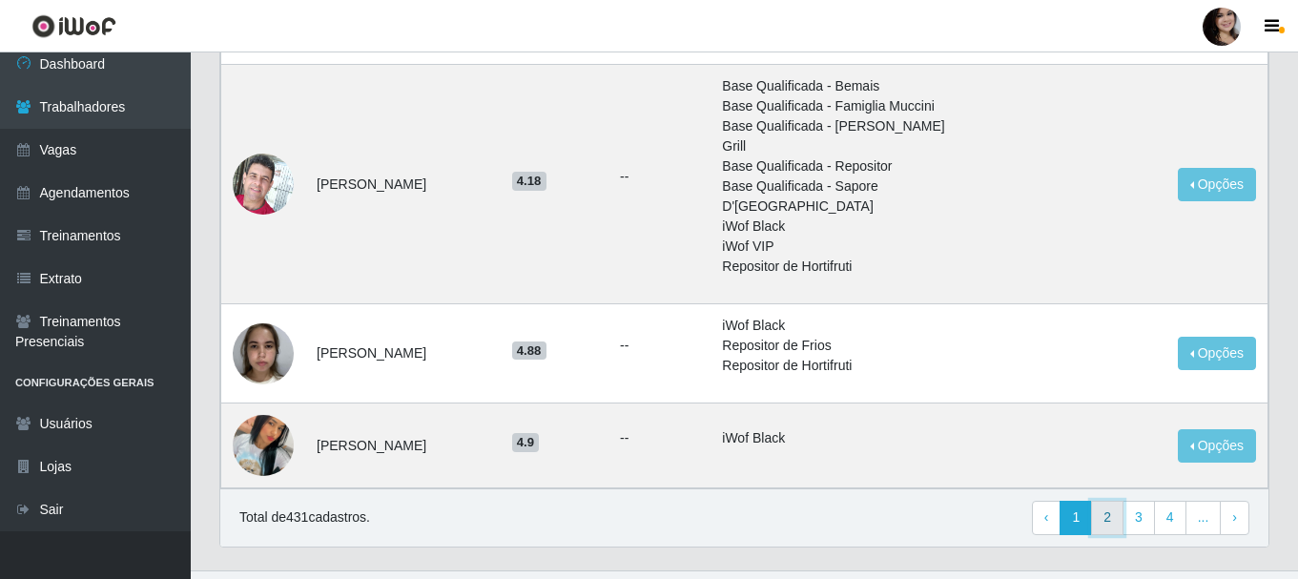
click at [1107, 501] on link "2" at bounding box center [1107, 518] width 32 height 34
